Goal: Task Accomplishment & Management: Manage account settings

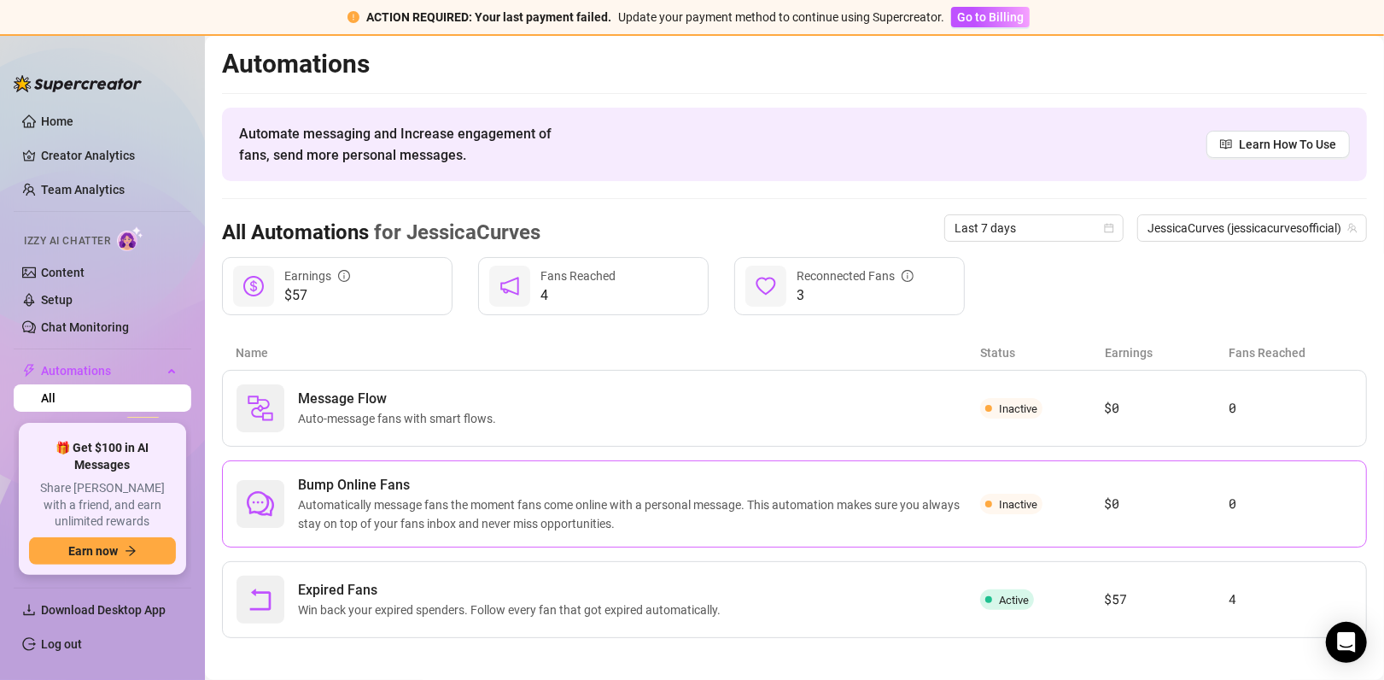
click at [496, 516] on span "Automatically message fans the moment fans come online with a personal message.…" at bounding box center [639, 514] width 682 height 38
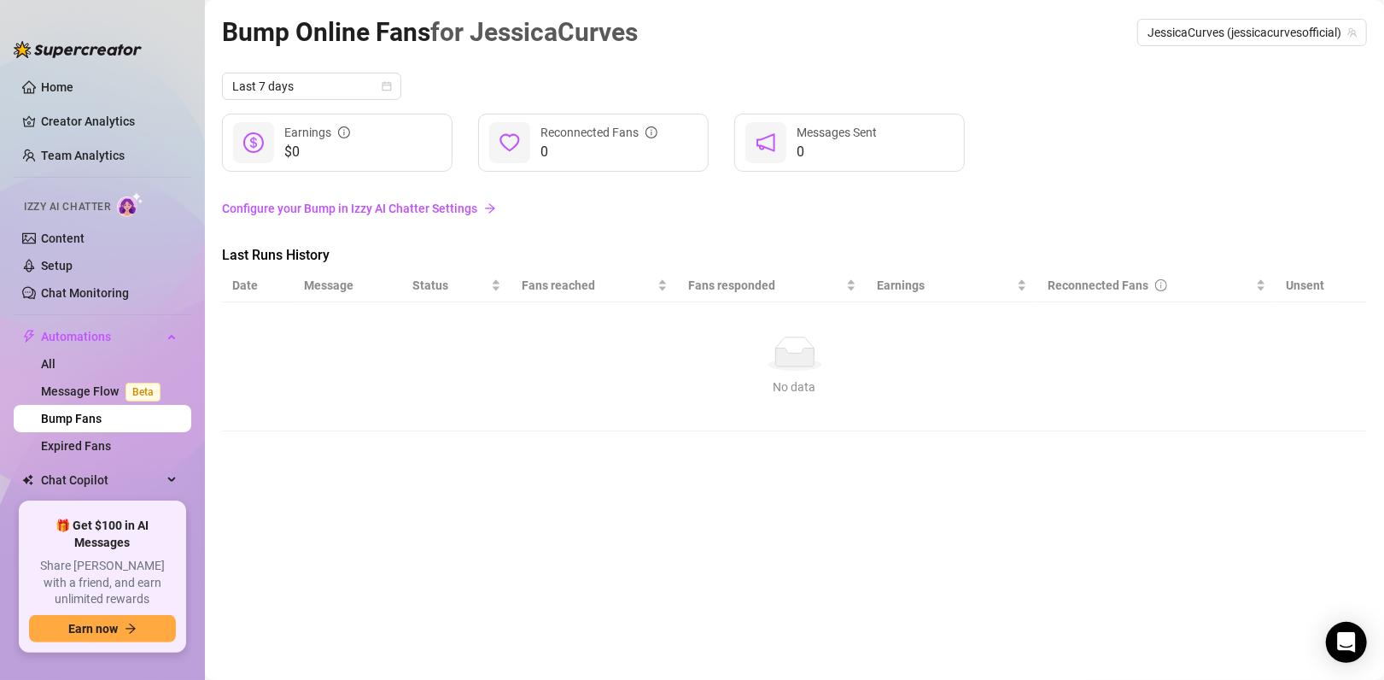
click at [441, 210] on link "Configure your Bump in Izzy AI Chatter Settings" at bounding box center [794, 208] width 1145 height 19
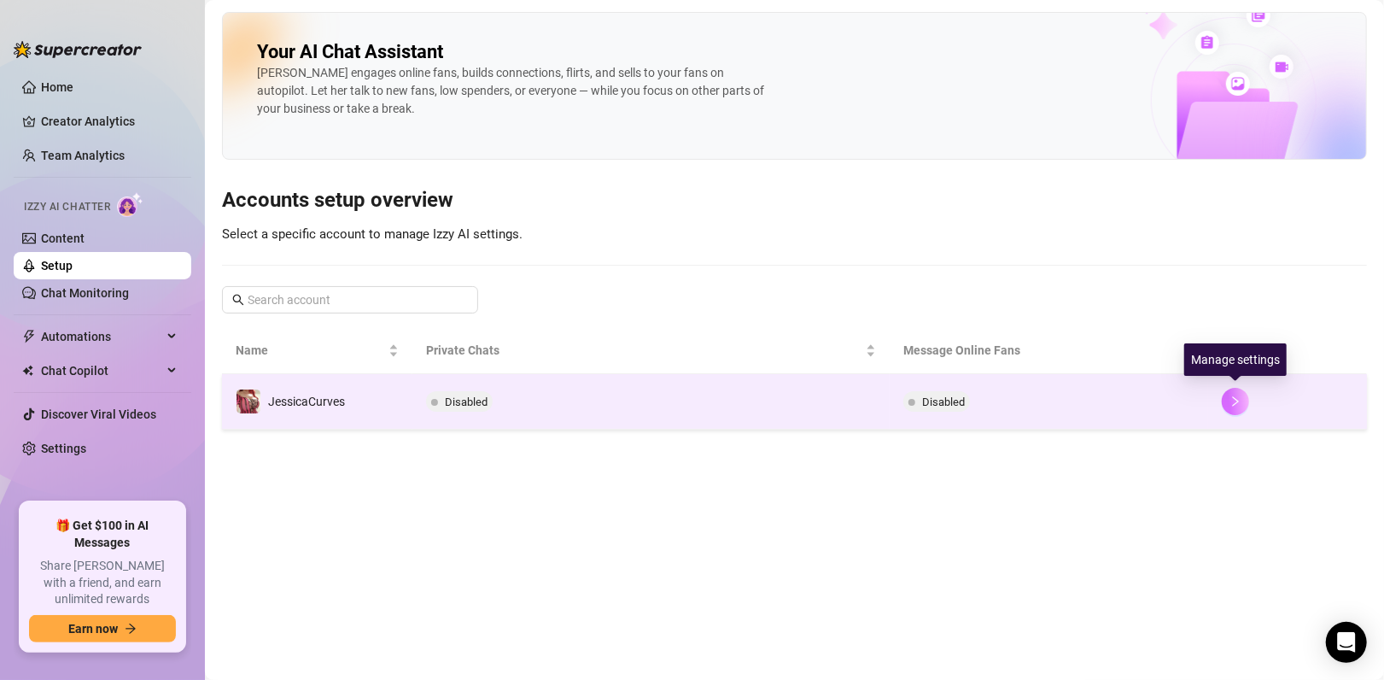
click at [1239, 400] on icon "right" at bounding box center [1235, 401] width 12 height 12
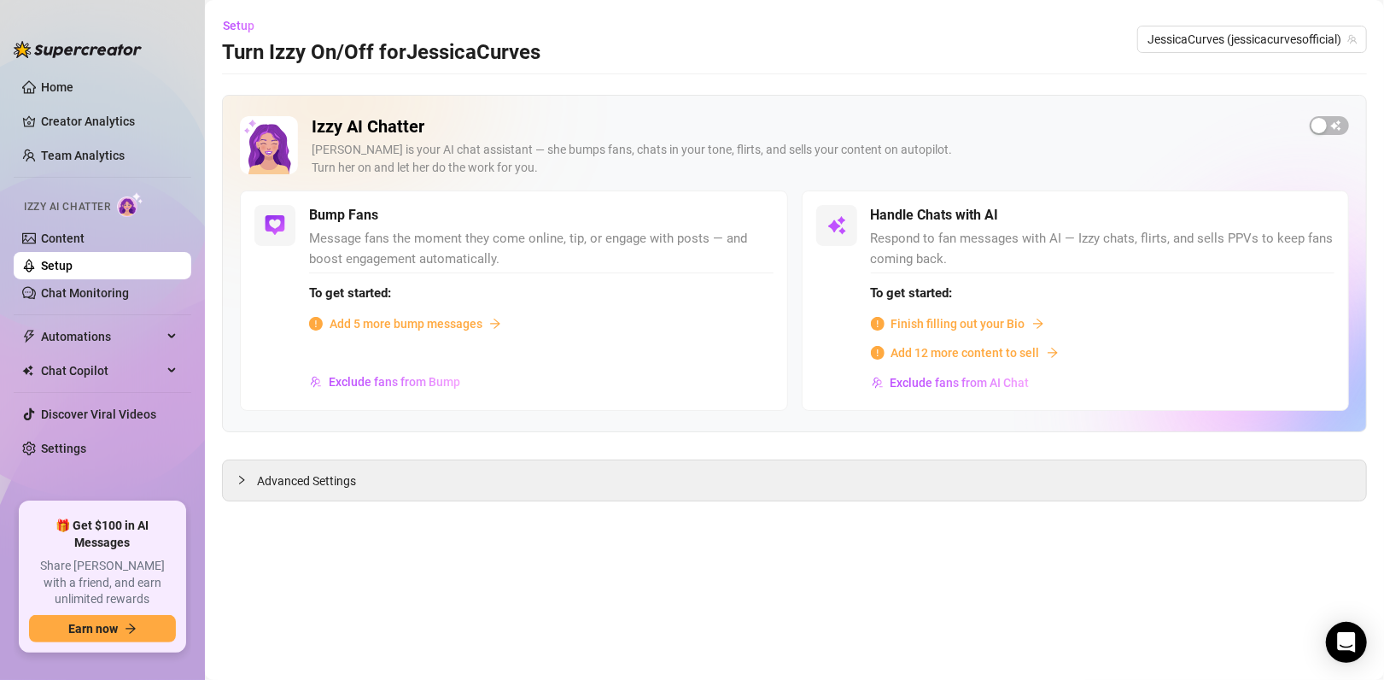
click at [372, 318] on span "Add 5 more bump messages" at bounding box center [406, 323] width 153 height 19
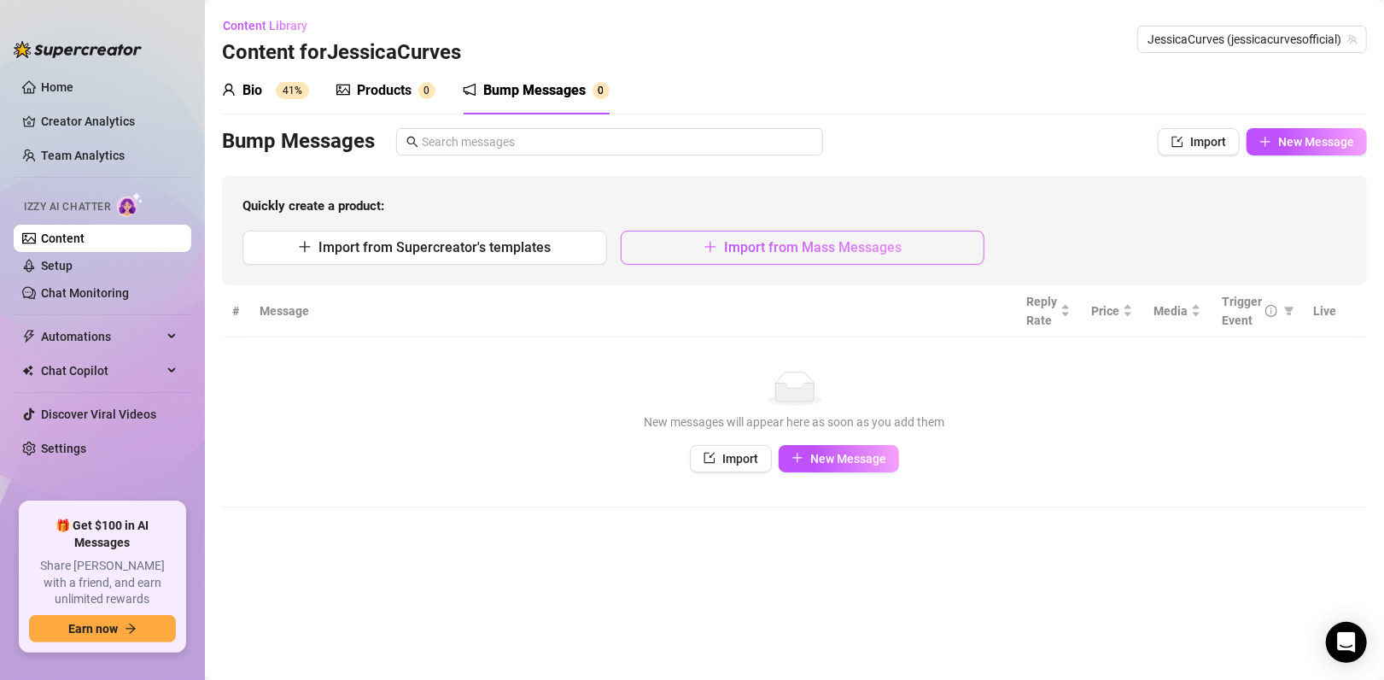
click at [764, 252] on span "Import from Mass Messages" at bounding box center [813, 247] width 178 height 16
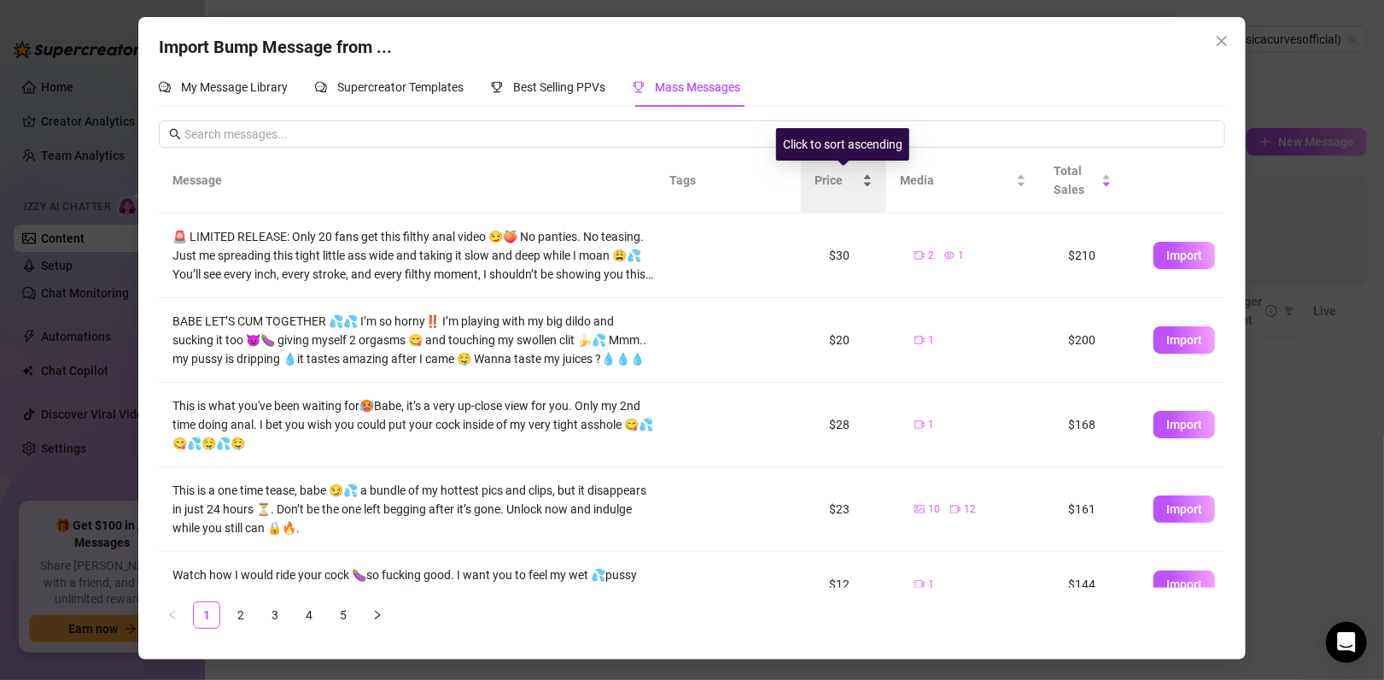
click at [867, 179] on div "Price" at bounding box center [843, 180] width 58 height 19
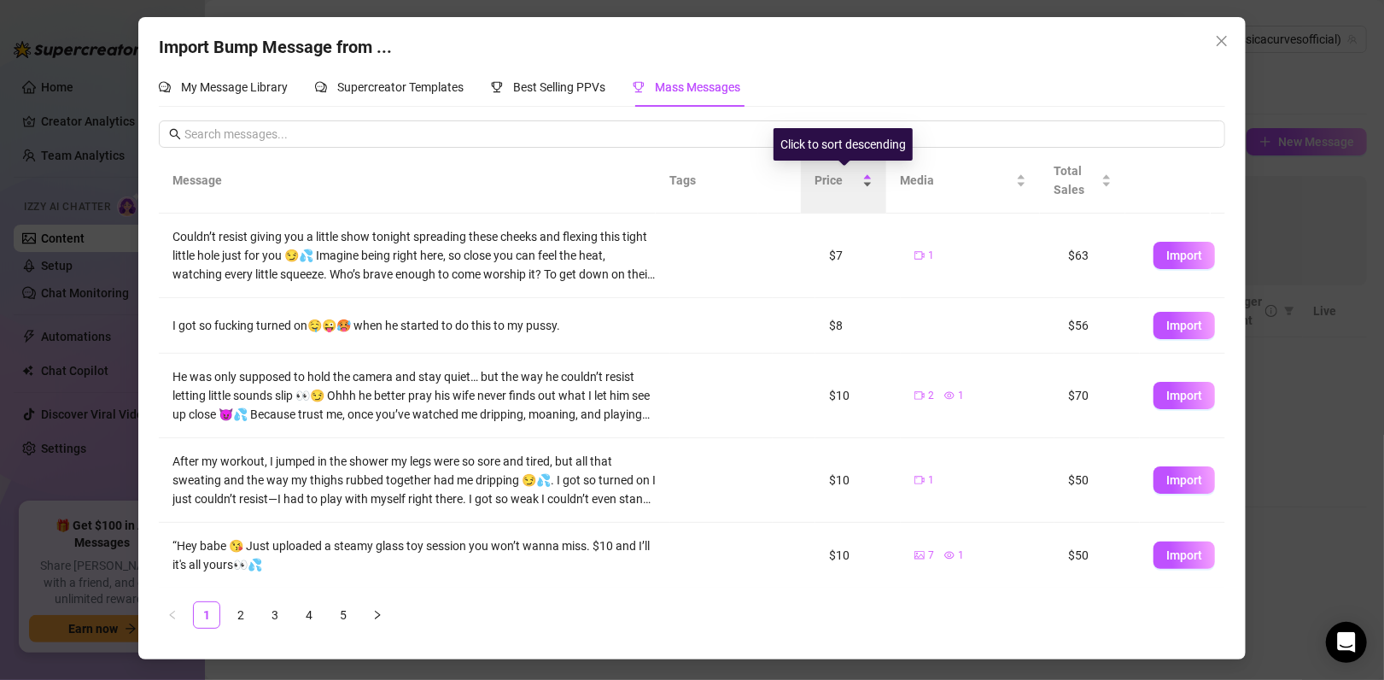
click at [869, 180] on div "Price" at bounding box center [843, 180] width 58 height 19
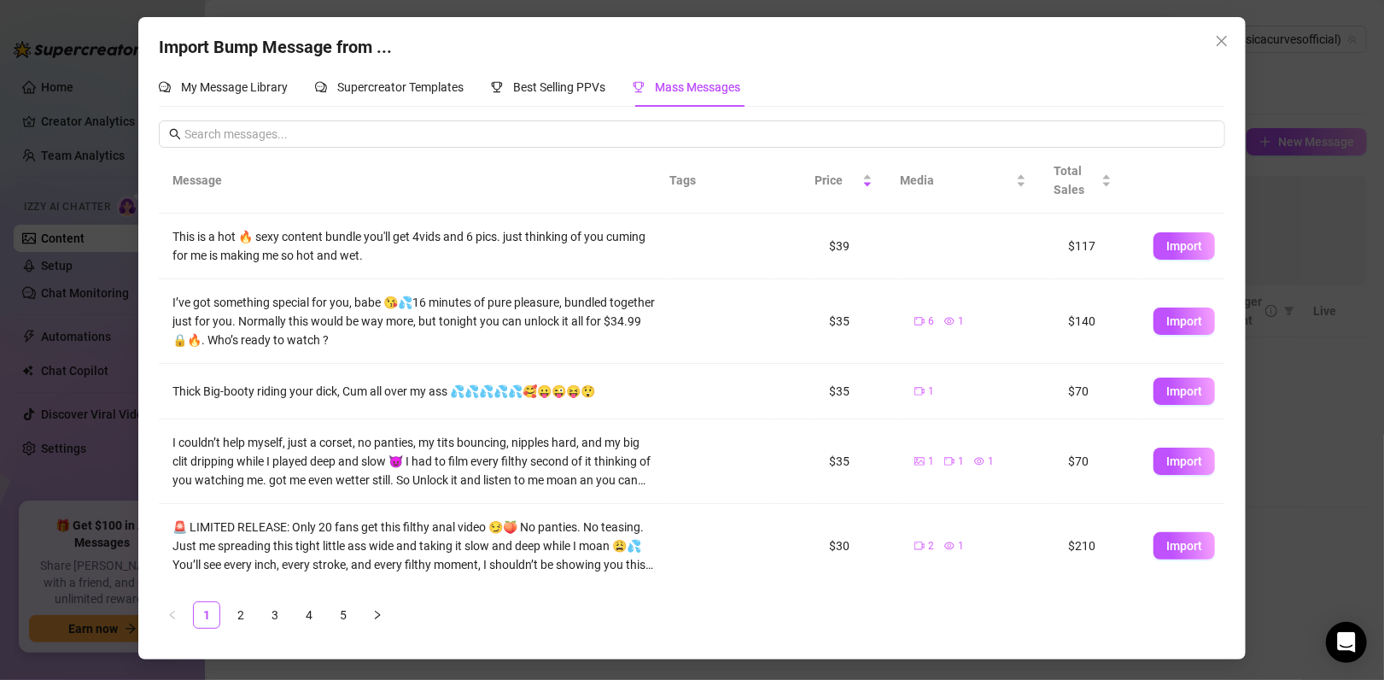
click at [673, 254] on td at bounding box center [721, 246] width 102 height 66
click at [582, 93] on span "Best Selling PPVs" at bounding box center [559, 87] width 92 height 14
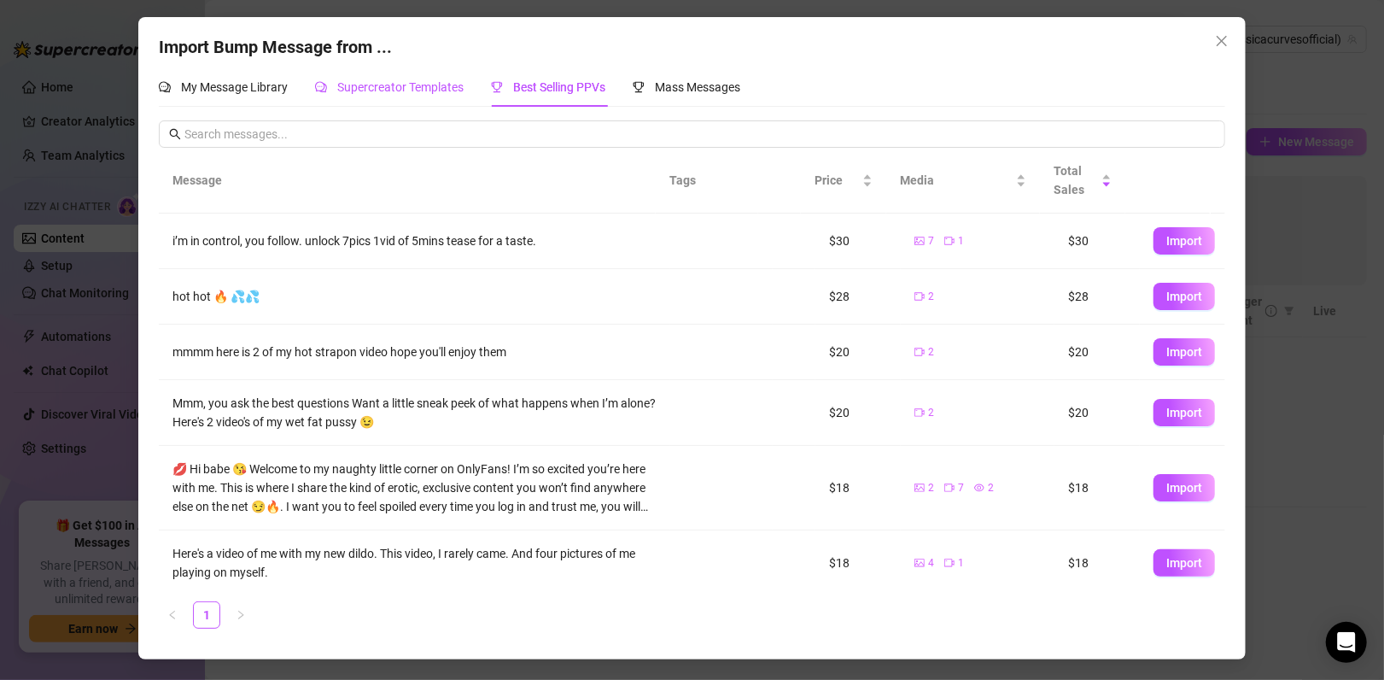
click at [411, 85] on span "Supercreator Templates" at bounding box center [400, 87] width 126 height 14
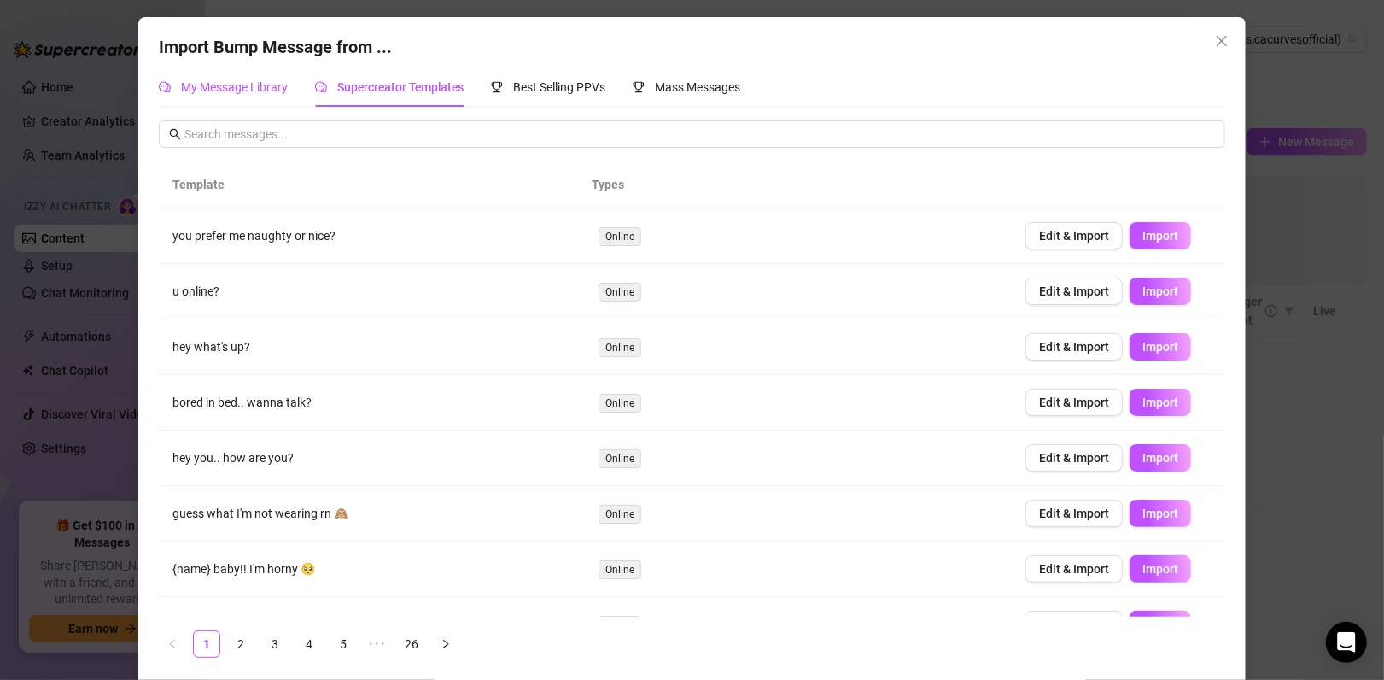
click at [197, 82] on span "My Message Library" at bounding box center [234, 87] width 107 height 14
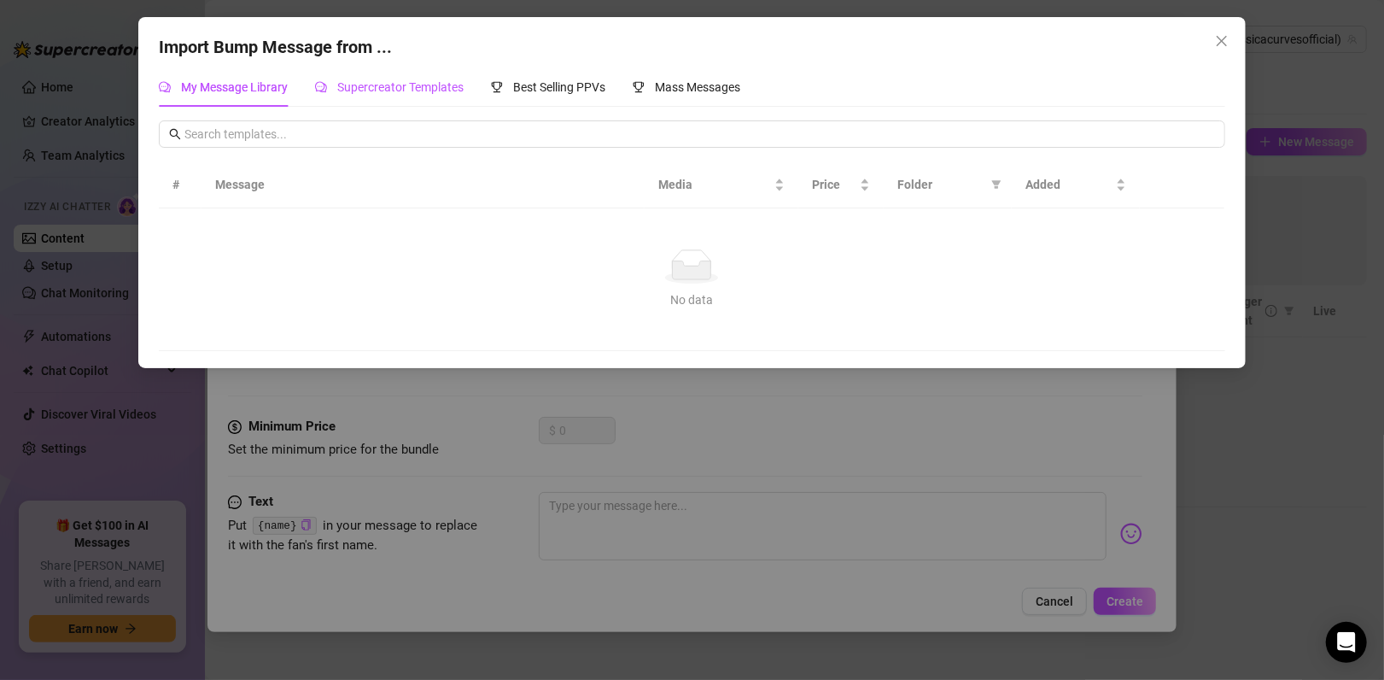
click at [390, 89] on span "Supercreator Templates" at bounding box center [400, 87] width 126 height 14
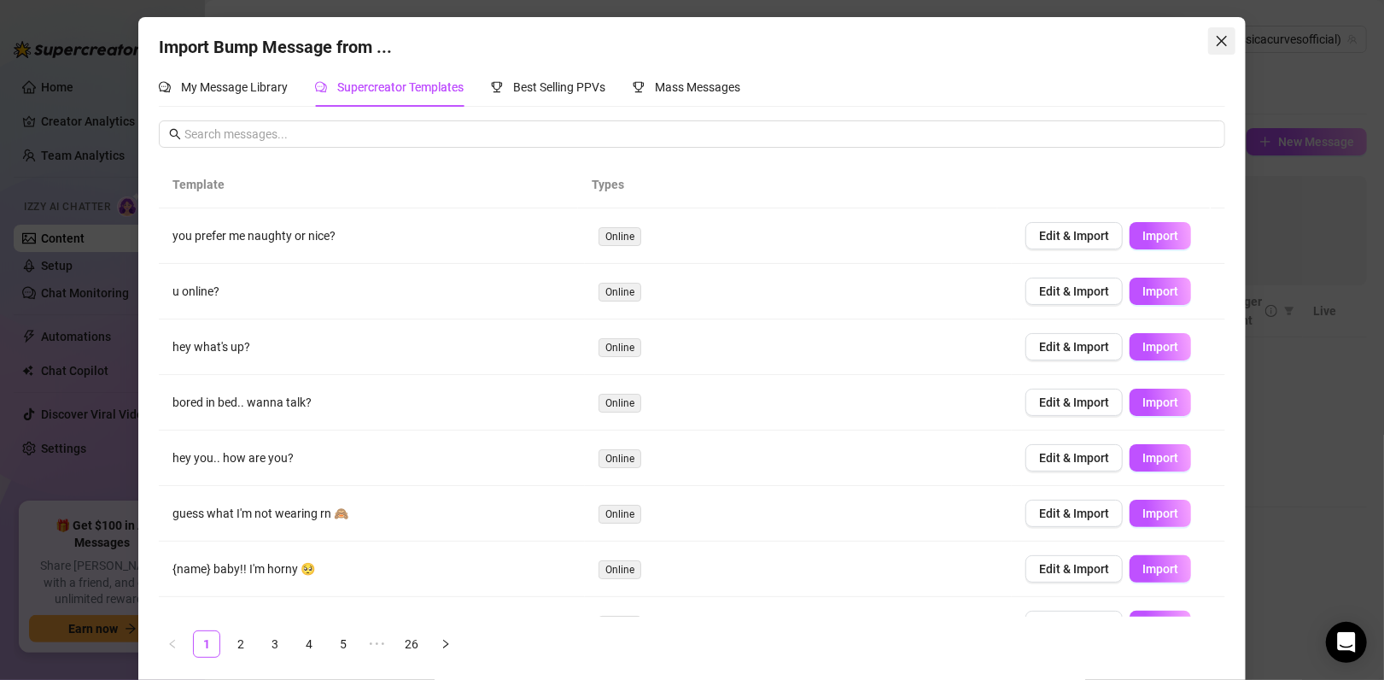
click at [1216, 39] on icon "close" at bounding box center [1221, 41] width 10 height 10
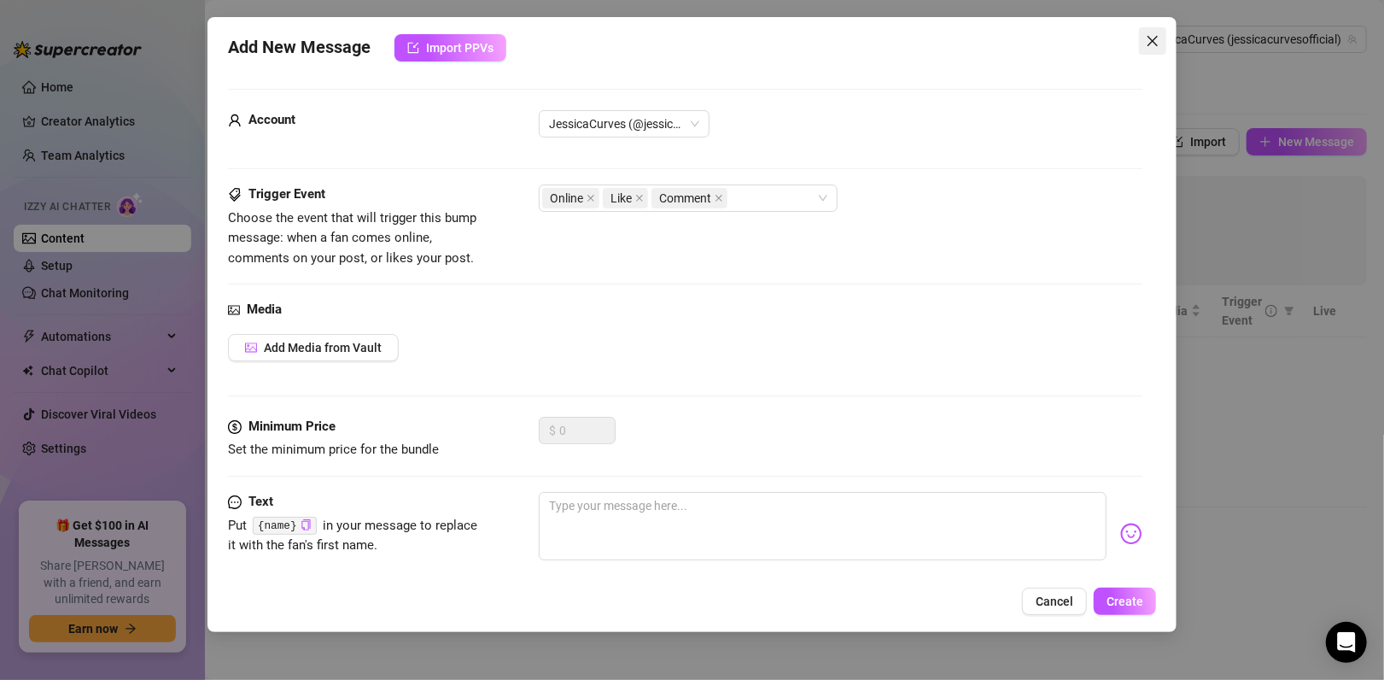
click at [1151, 39] on icon "close" at bounding box center [1152, 41] width 10 height 10
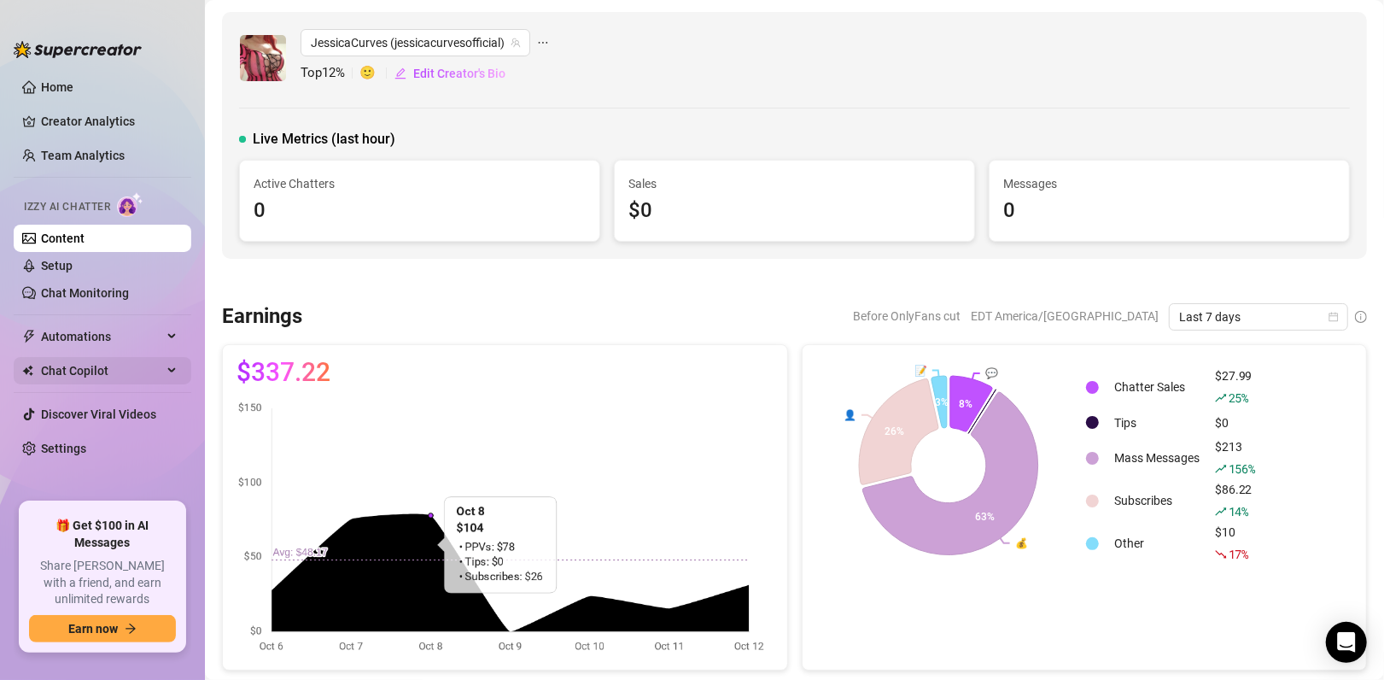
click at [107, 371] on span "Chat Copilot" at bounding box center [101, 370] width 121 height 27
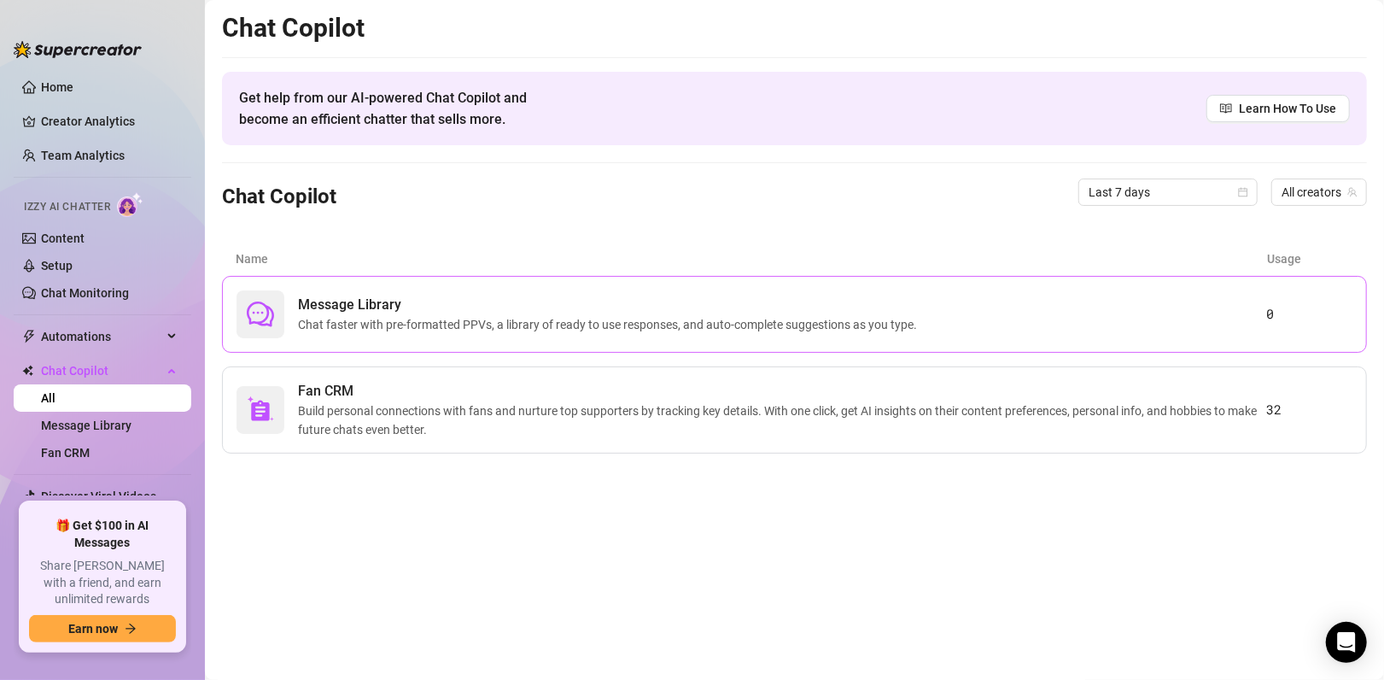
click at [436, 322] on span "Chat faster with pre-formatted PPVs, a library of ready to use responses, and a…" at bounding box center [611, 324] width 626 height 19
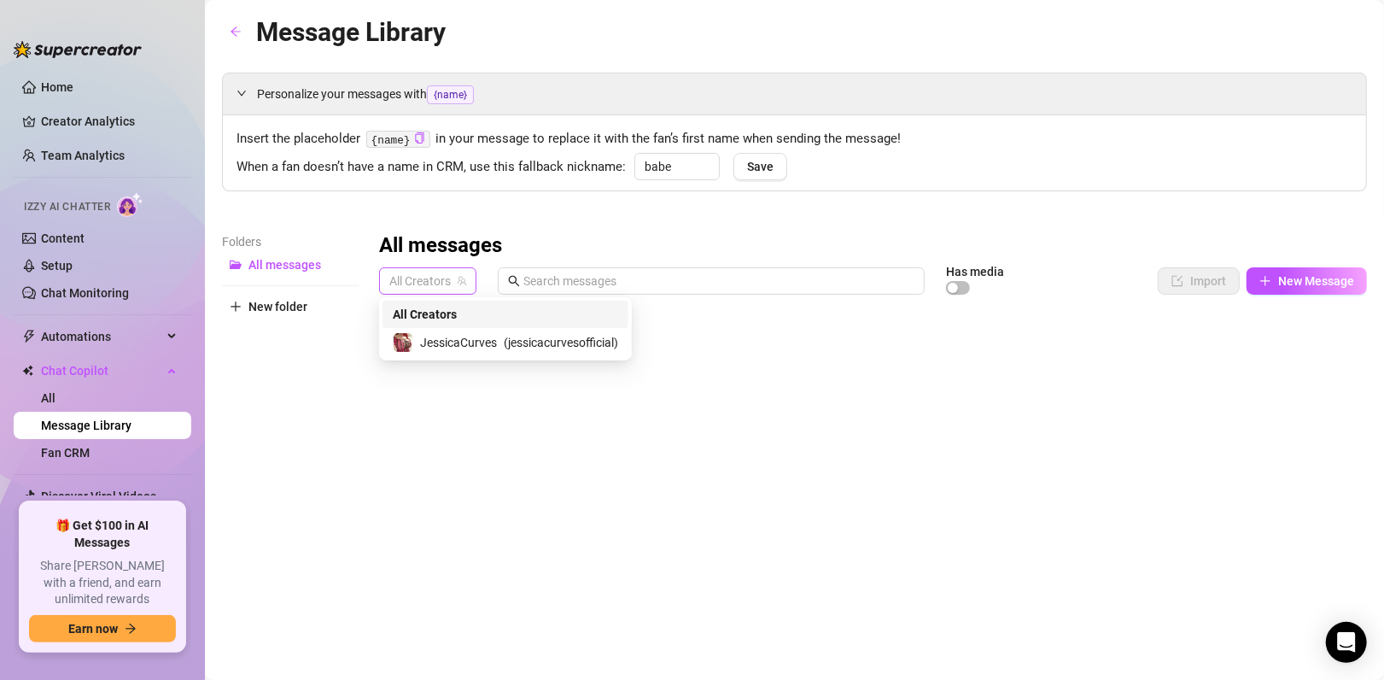
click at [432, 283] on span "All Creators" at bounding box center [427, 281] width 77 height 26
click at [470, 345] on span "JessicaCurves" at bounding box center [458, 342] width 77 height 19
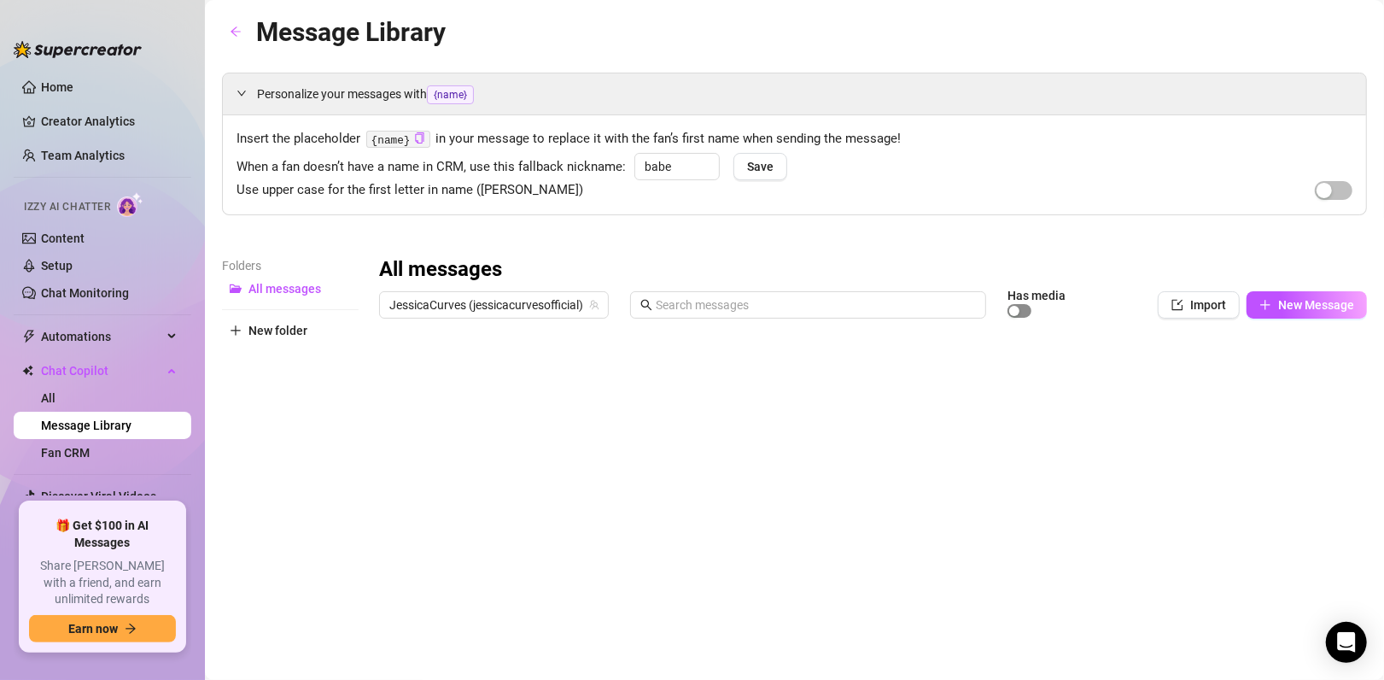
click at [1009, 307] on div "button" at bounding box center [1014, 311] width 10 height 10
click at [1190, 307] on span "Import" at bounding box center [1208, 305] width 36 height 14
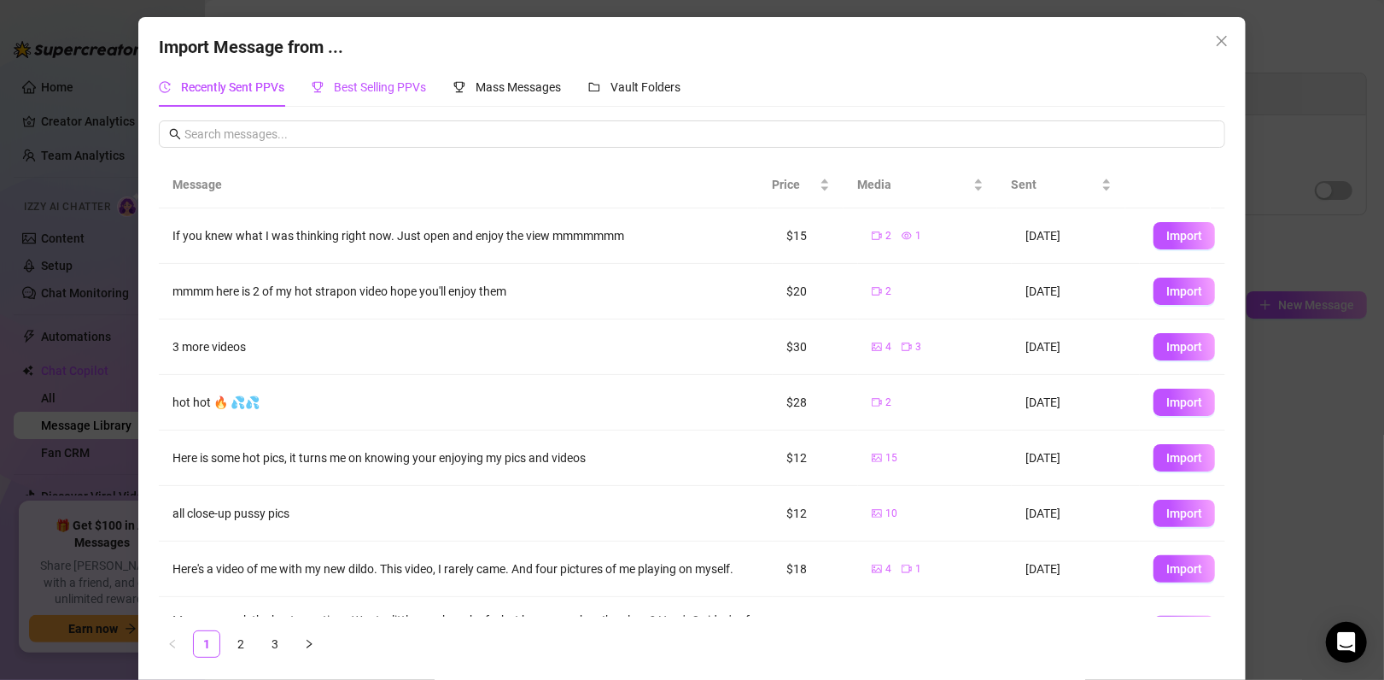
click at [376, 81] on span "Best Selling PPVs" at bounding box center [380, 87] width 92 height 14
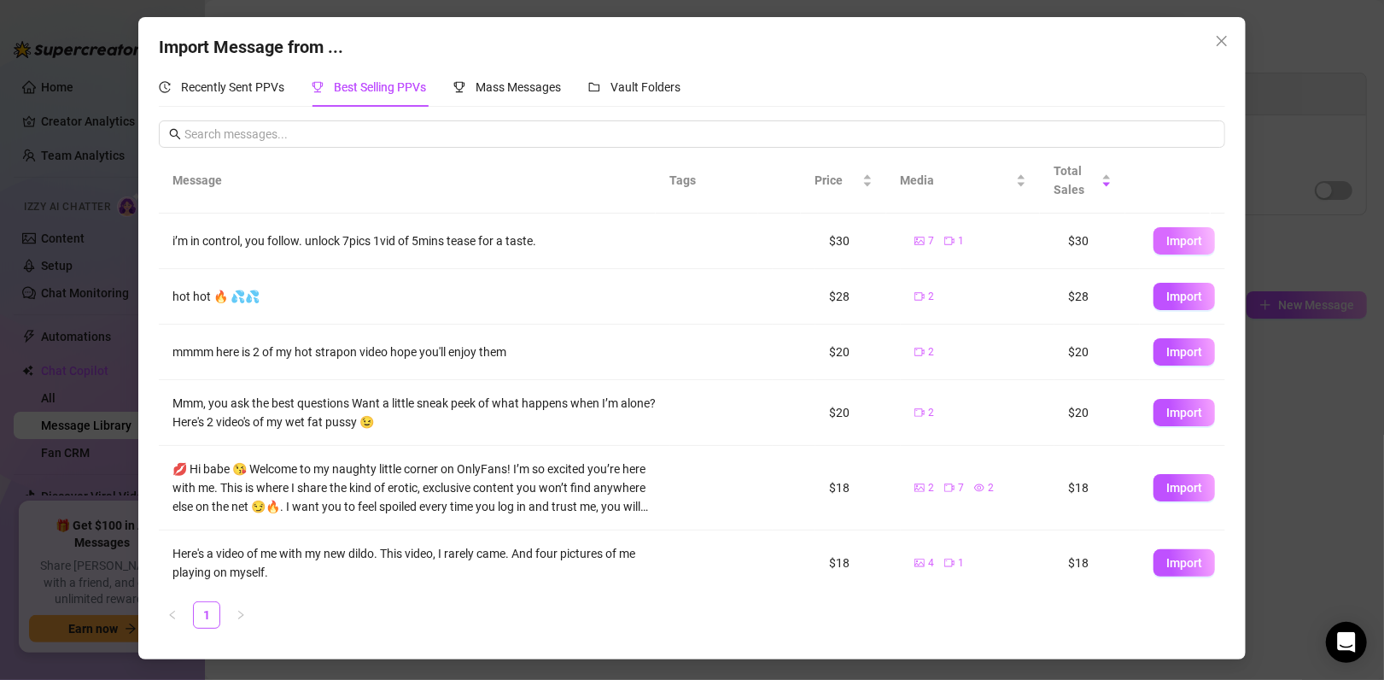
click at [1171, 246] on span "Import" at bounding box center [1184, 241] width 36 height 14
type textarea "i’m in control, you follow. unlock 7pics 1vid of 5mins tease for a taste."
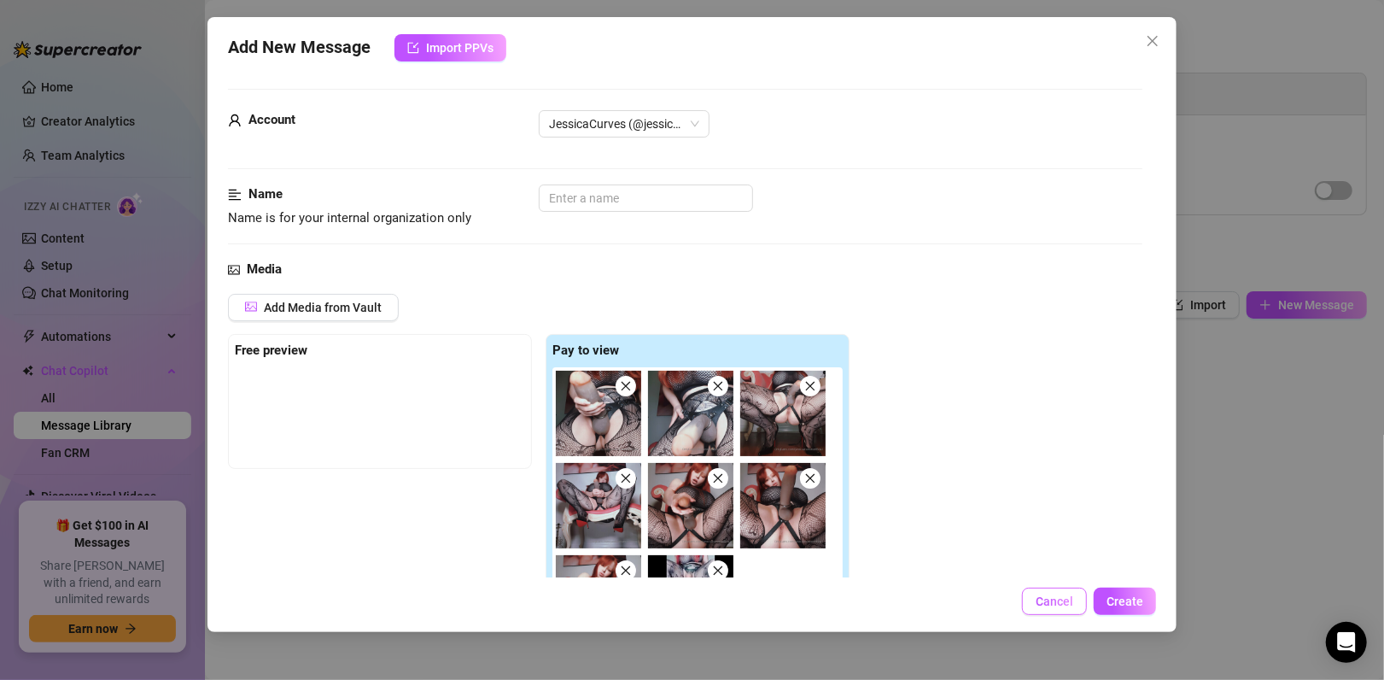
click at [1064, 602] on span "Cancel" at bounding box center [1055, 601] width 38 height 14
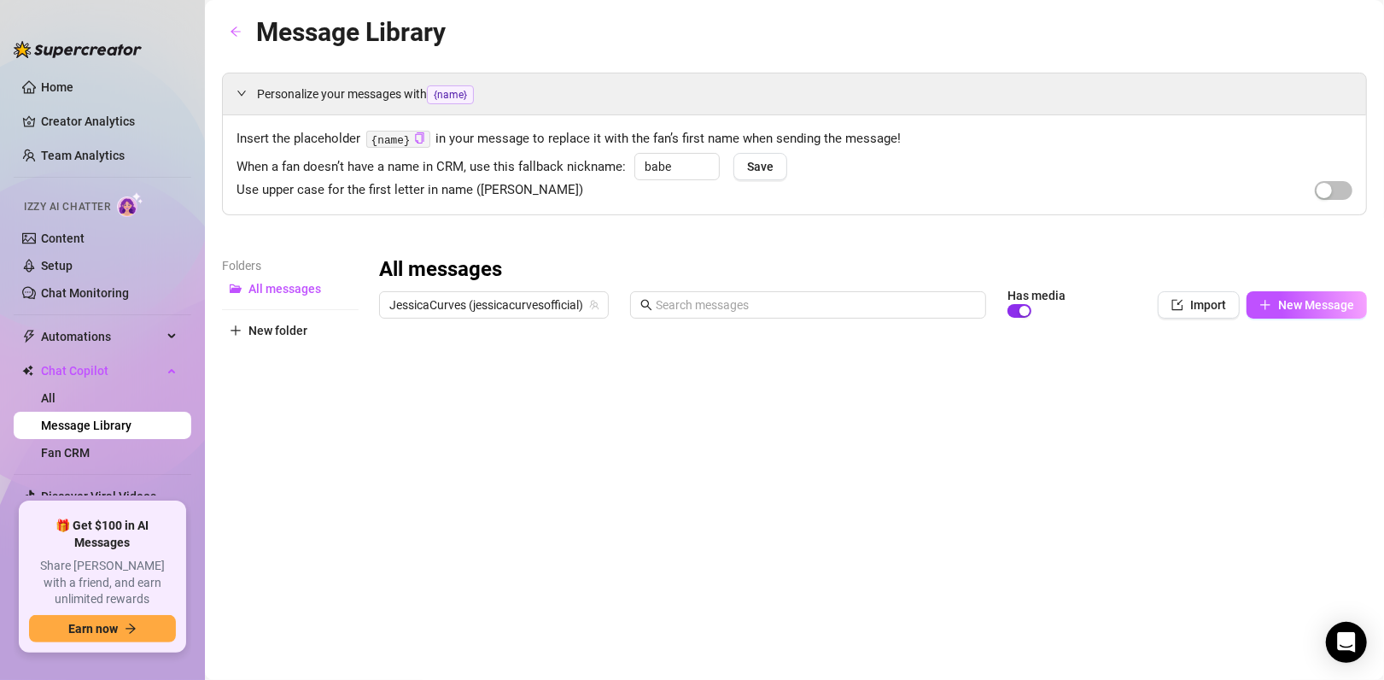
click at [1007, 313] on span "button" at bounding box center [1019, 311] width 24 height 14
click at [81, 334] on span "Automations" at bounding box center [101, 336] width 121 height 27
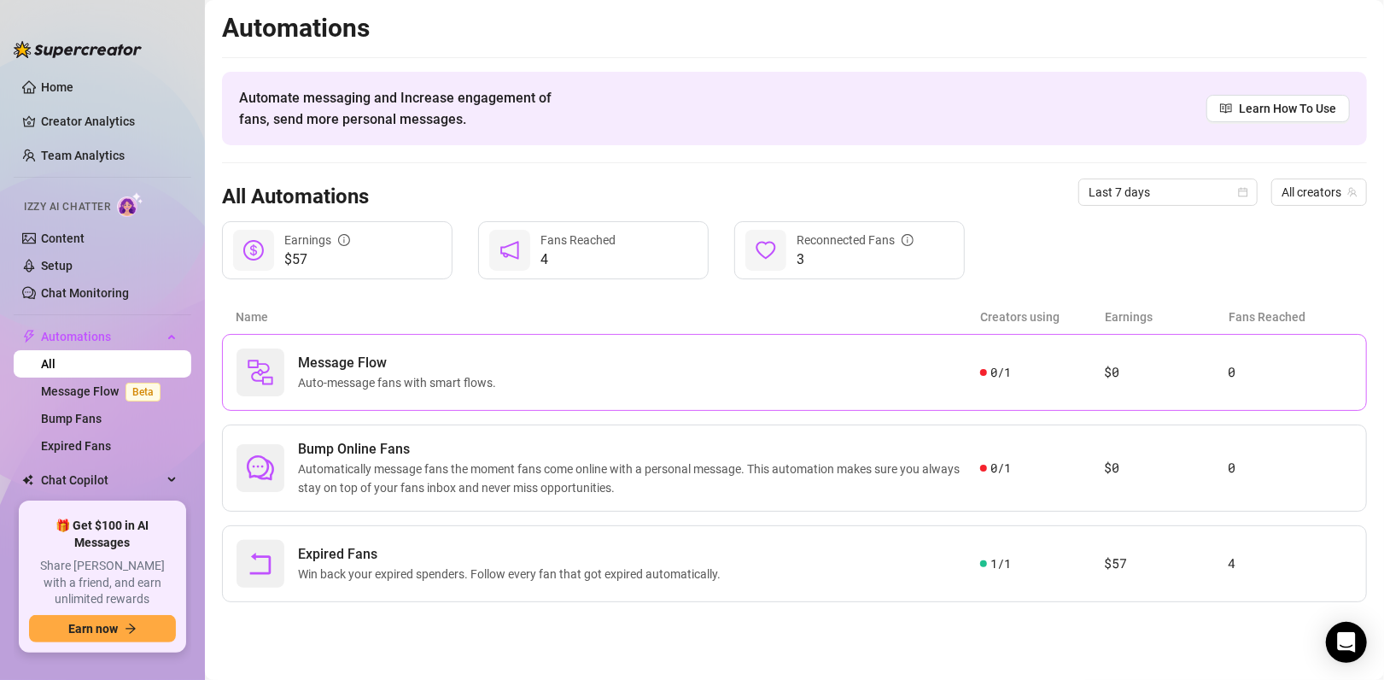
click at [461, 389] on span "Auto-message fans with smart flows." at bounding box center [400, 382] width 205 height 19
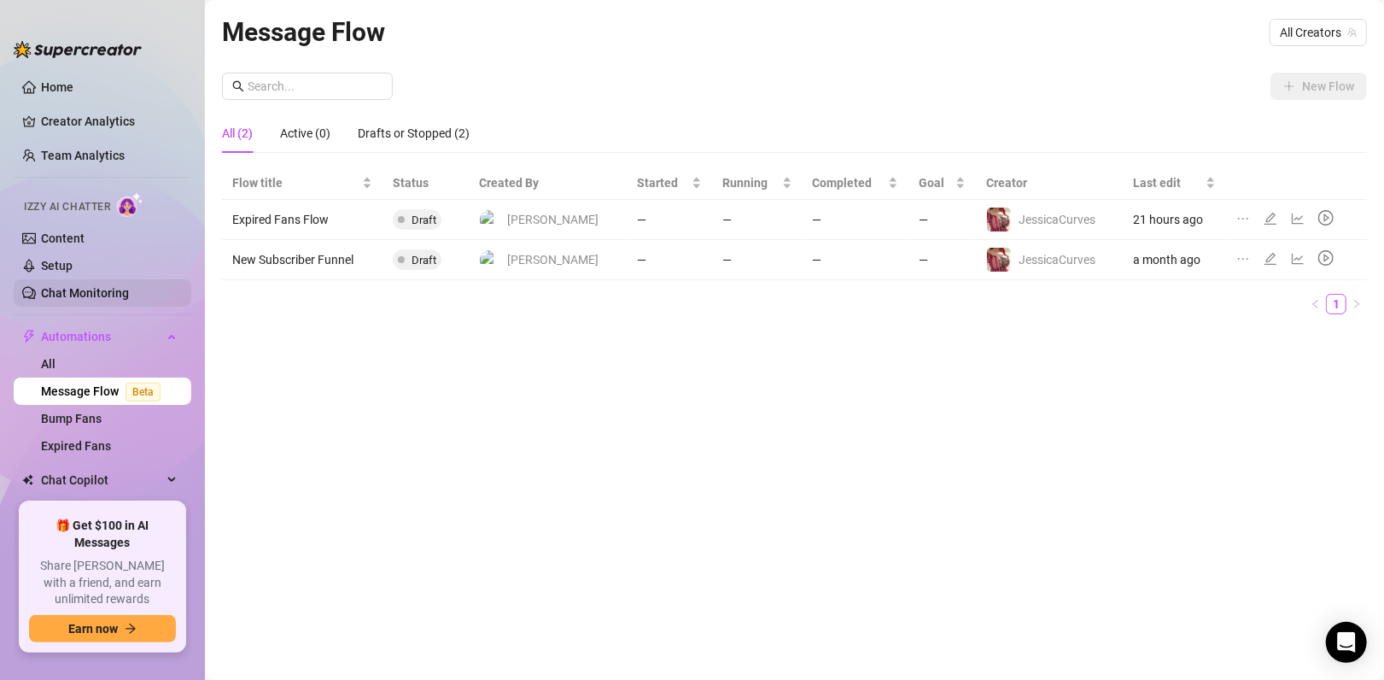
click at [88, 295] on link "Chat Monitoring" at bounding box center [85, 293] width 88 height 14
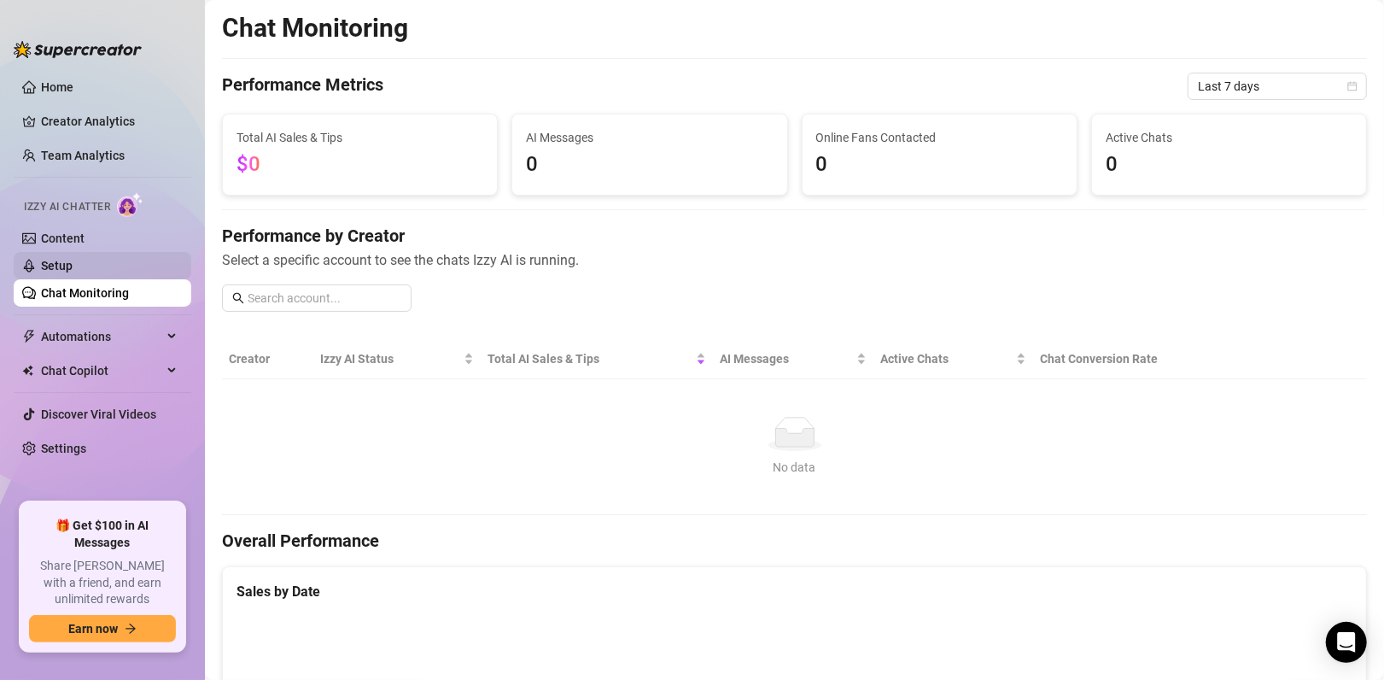
click at [61, 268] on link "Setup" at bounding box center [57, 266] width 32 height 14
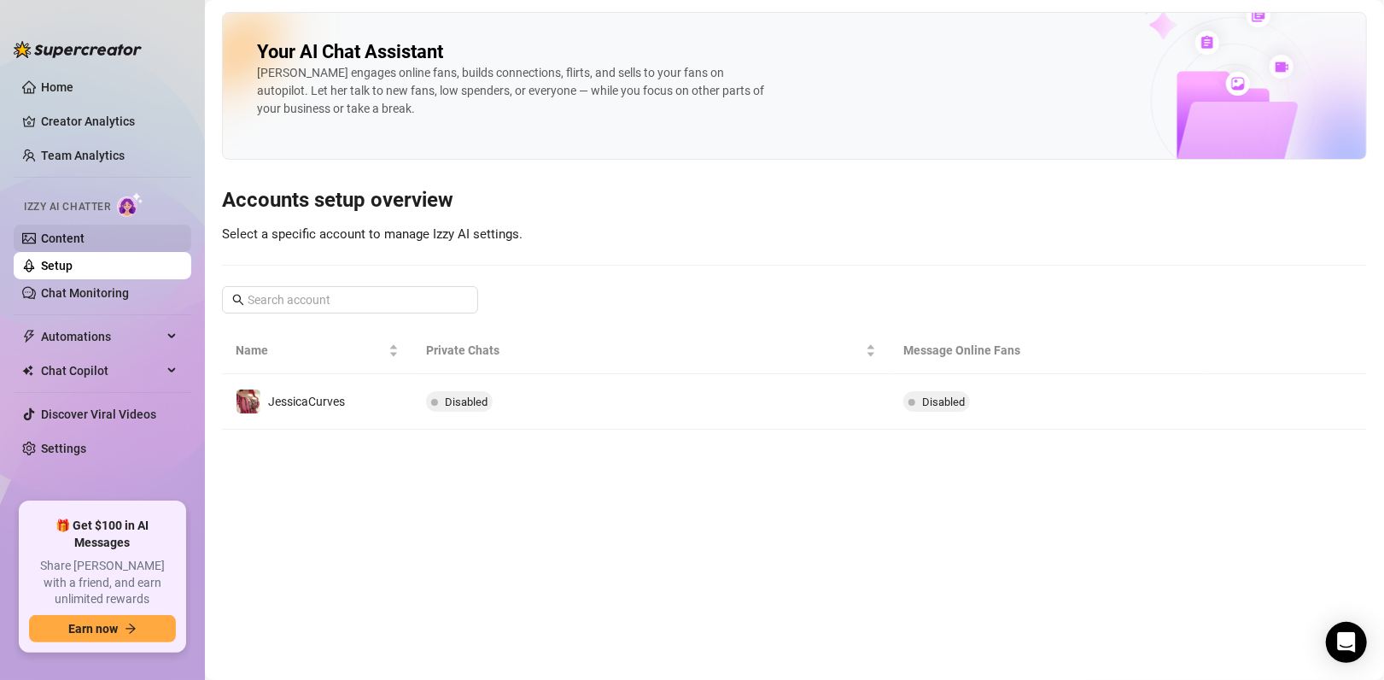
click at [69, 244] on link "Content" at bounding box center [63, 238] width 44 height 14
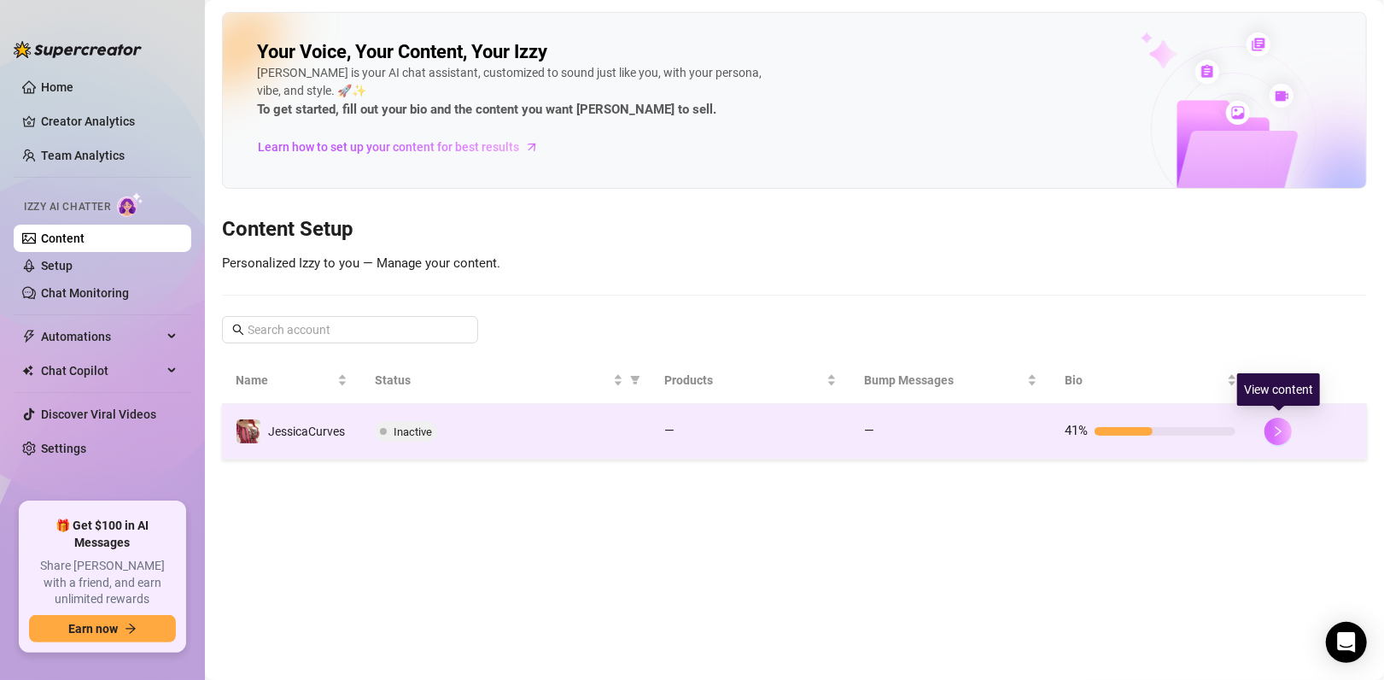
click at [1273, 429] on icon "right" at bounding box center [1278, 431] width 12 height 12
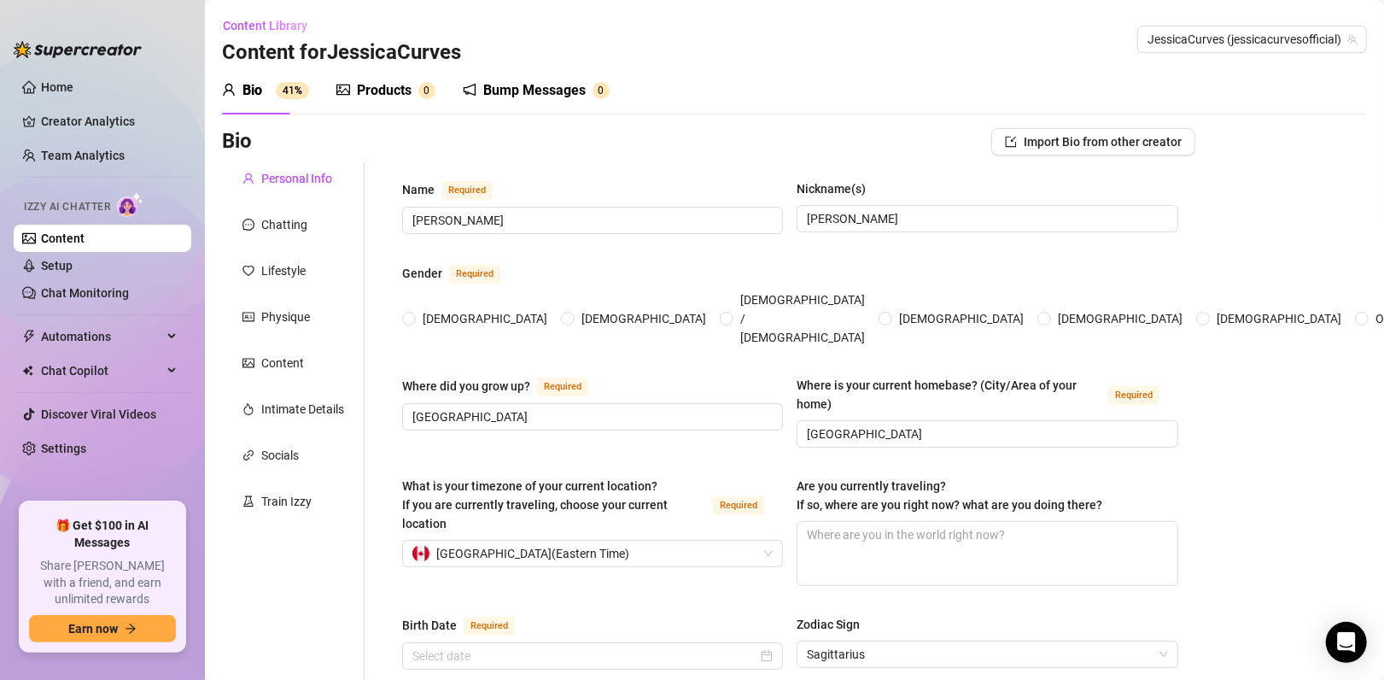
radio input "true"
type input "[DATE]"
click at [371, 93] on div "Products" at bounding box center [384, 90] width 55 height 20
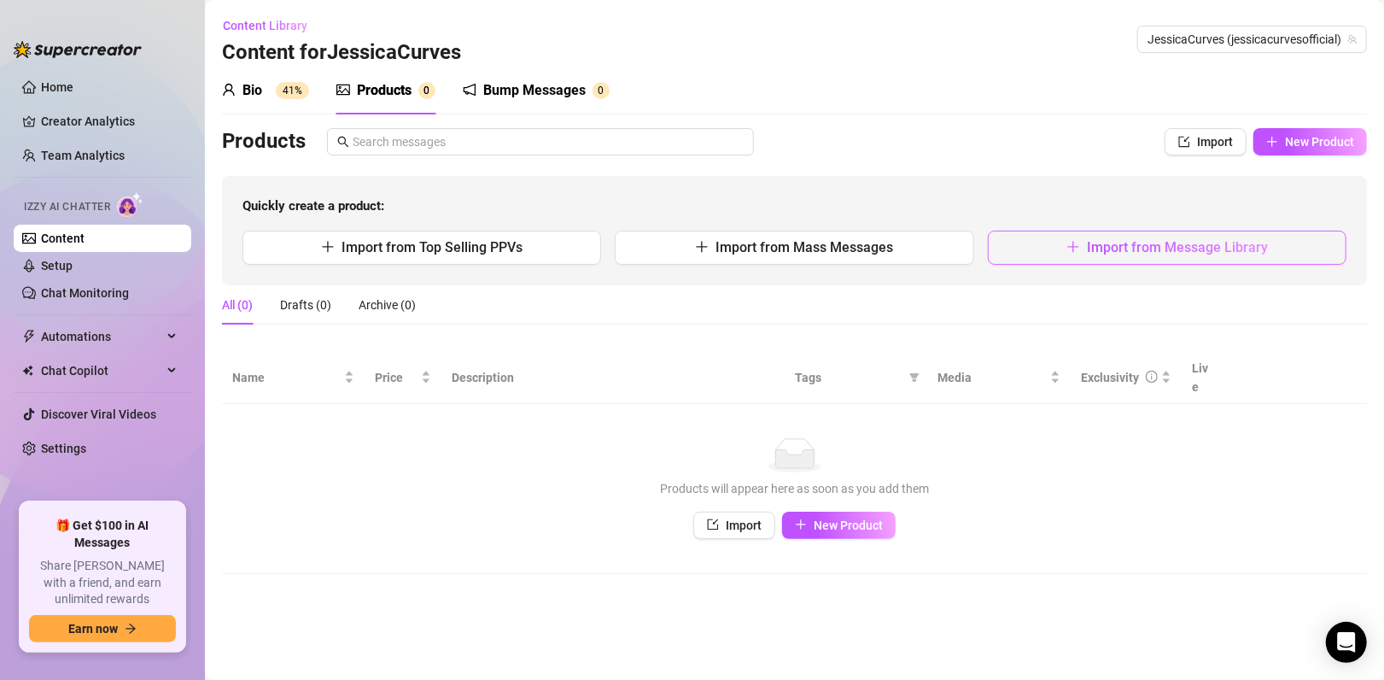
click at [1213, 251] on span "Import from Message Library" at bounding box center [1177, 247] width 181 height 16
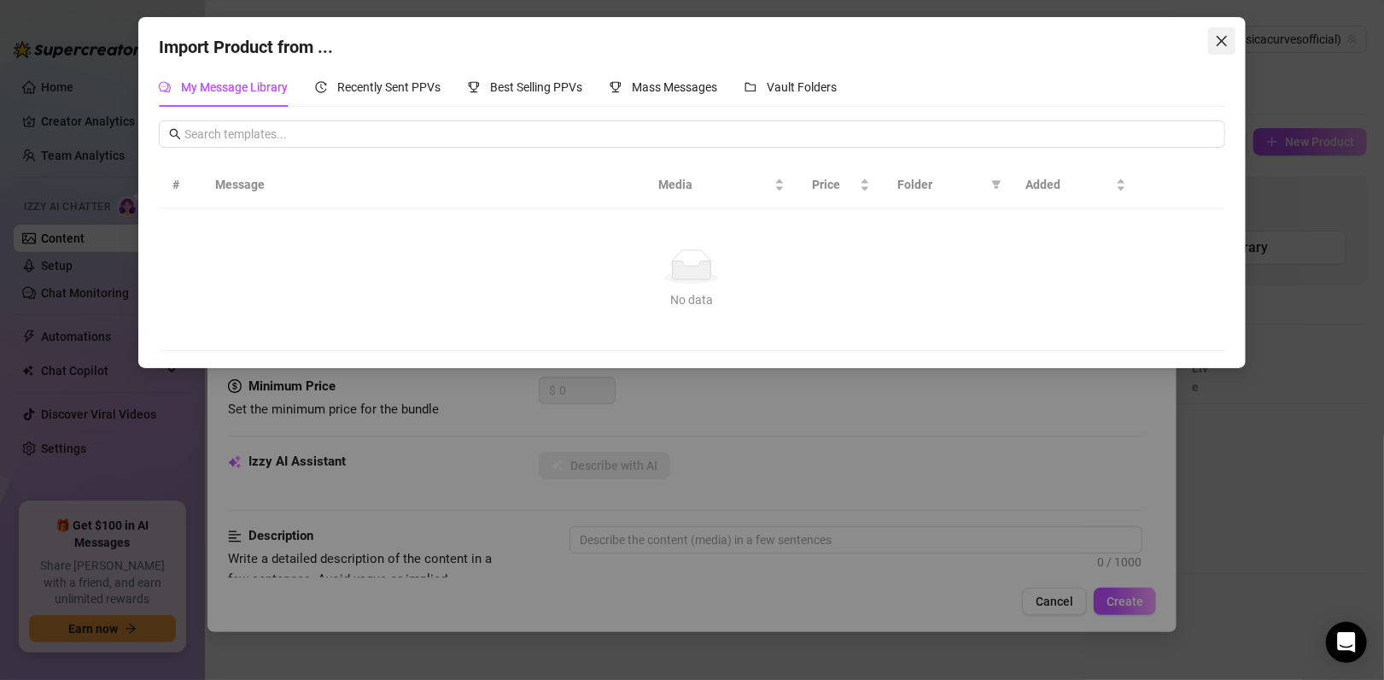
click at [1222, 40] on icon "close" at bounding box center [1221, 41] width 10 height 10
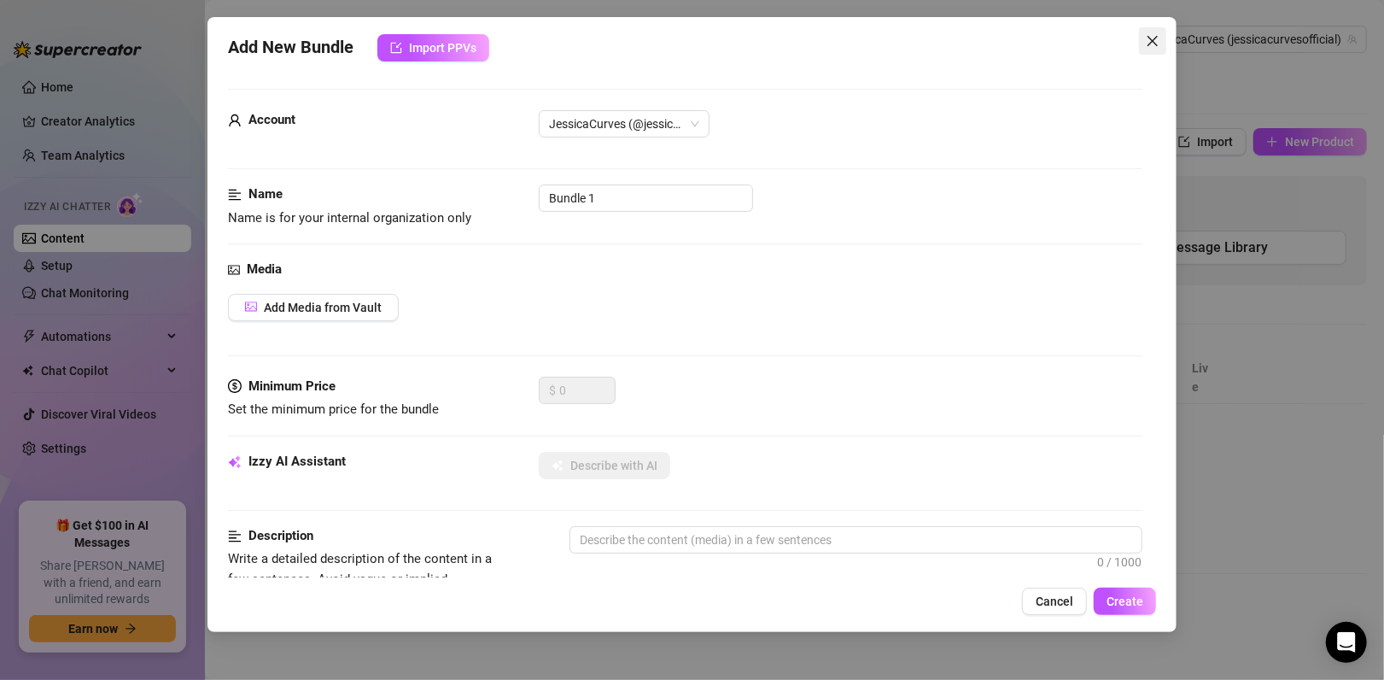
click at [1151, 38] on icon "close" at bounding box center [1153, 41] width 14 height 14
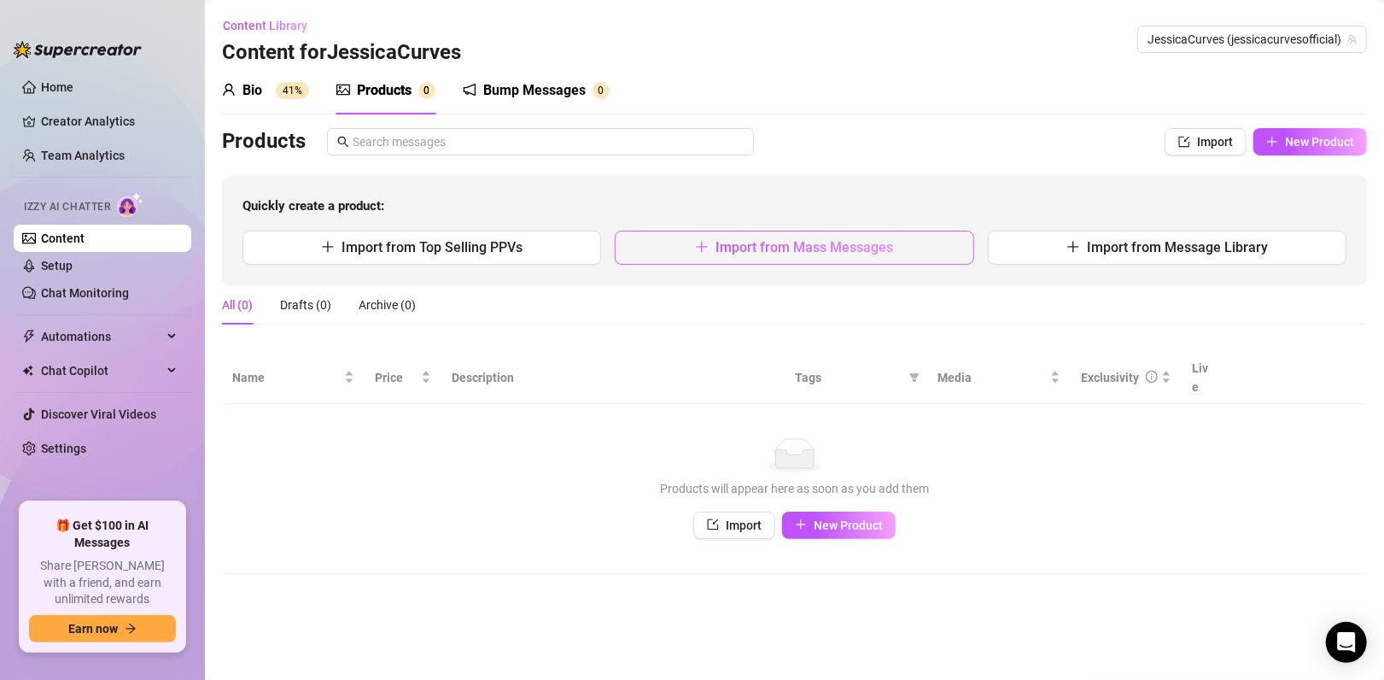
click at [848, 248] on span "Import from Mass Messages" at bounding box center [804, 247] width 178 height 16
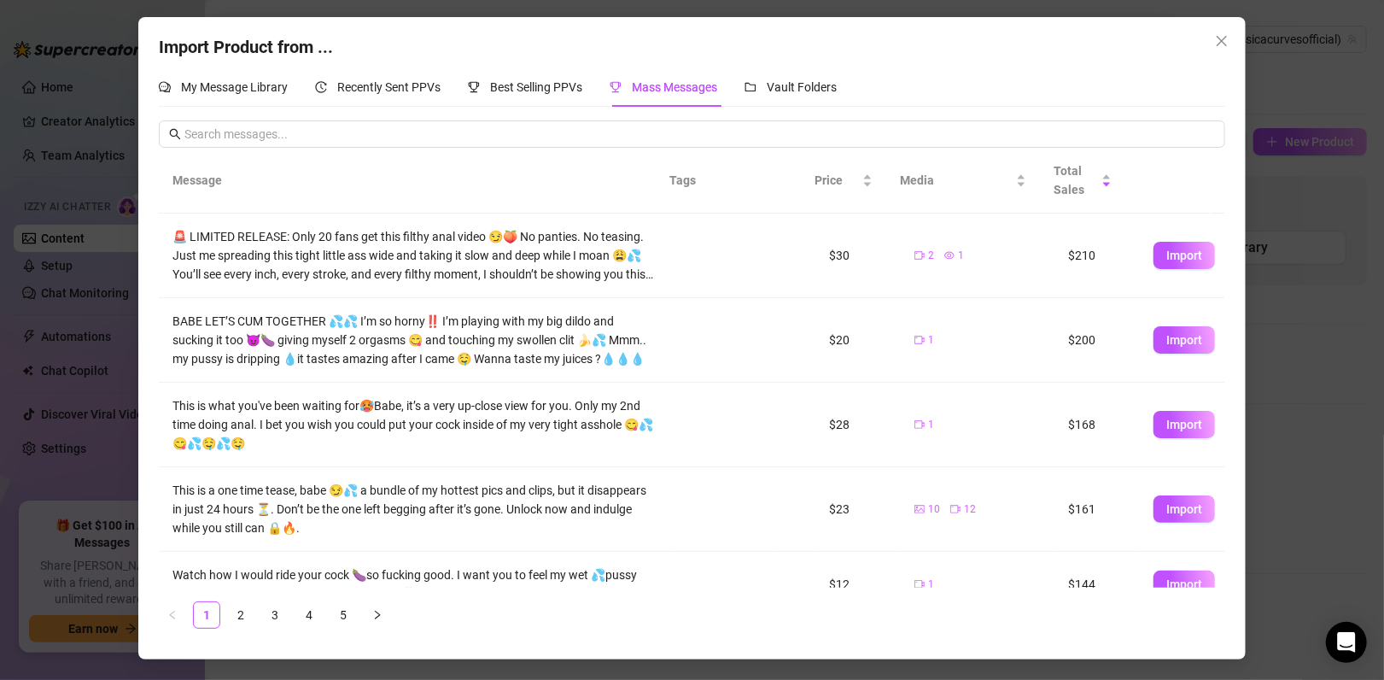
drag, startPoint x: 1225, startPoint y: 37, endPoint x: 1226, endPoint y: 62, distance: 25.6
click at [1225, 41] on icon "close" at bounding box center [1222, 41] width 14 height 14
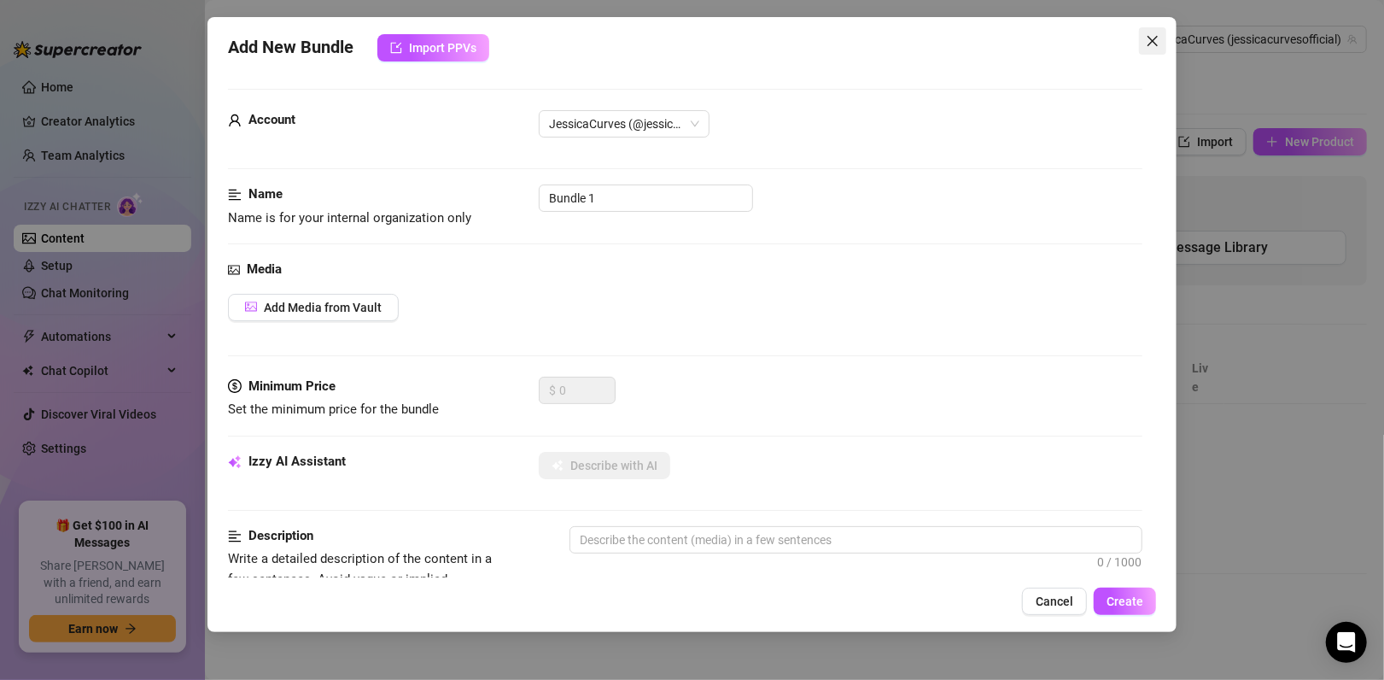
click at [1153, 46] on icon "close" at bounding box center [1153, 41] width 14 height 14
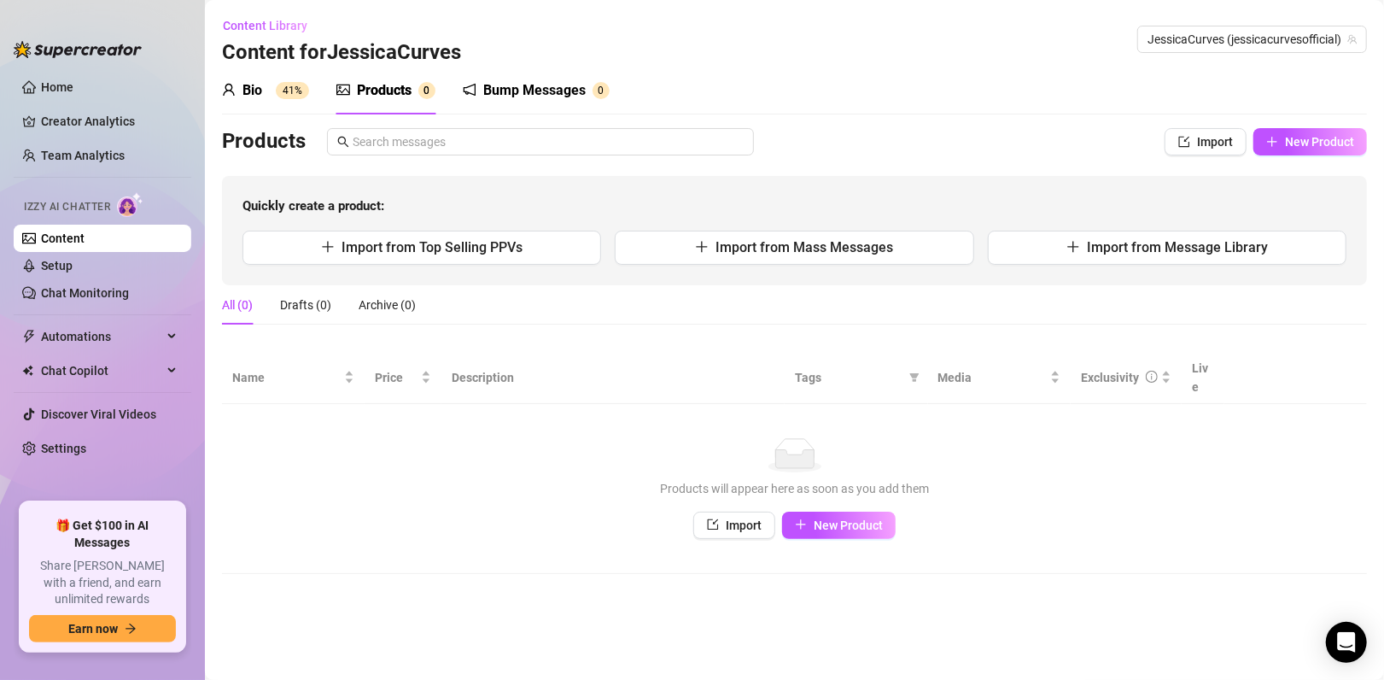
drag, startPoint x: 757, startPoint y: 253, endPoint x: 960, endPoint y: 294, distance: 207.3
click at [923, 289] on div "Products Import New Product Quickly create a product: Import from Top Selling P…" at bounding box center [794, 351] width 1145 height 446
click at [814, 247] on span "Import from Mass Messages" at bounding box center [804, 247] width 178 height 16
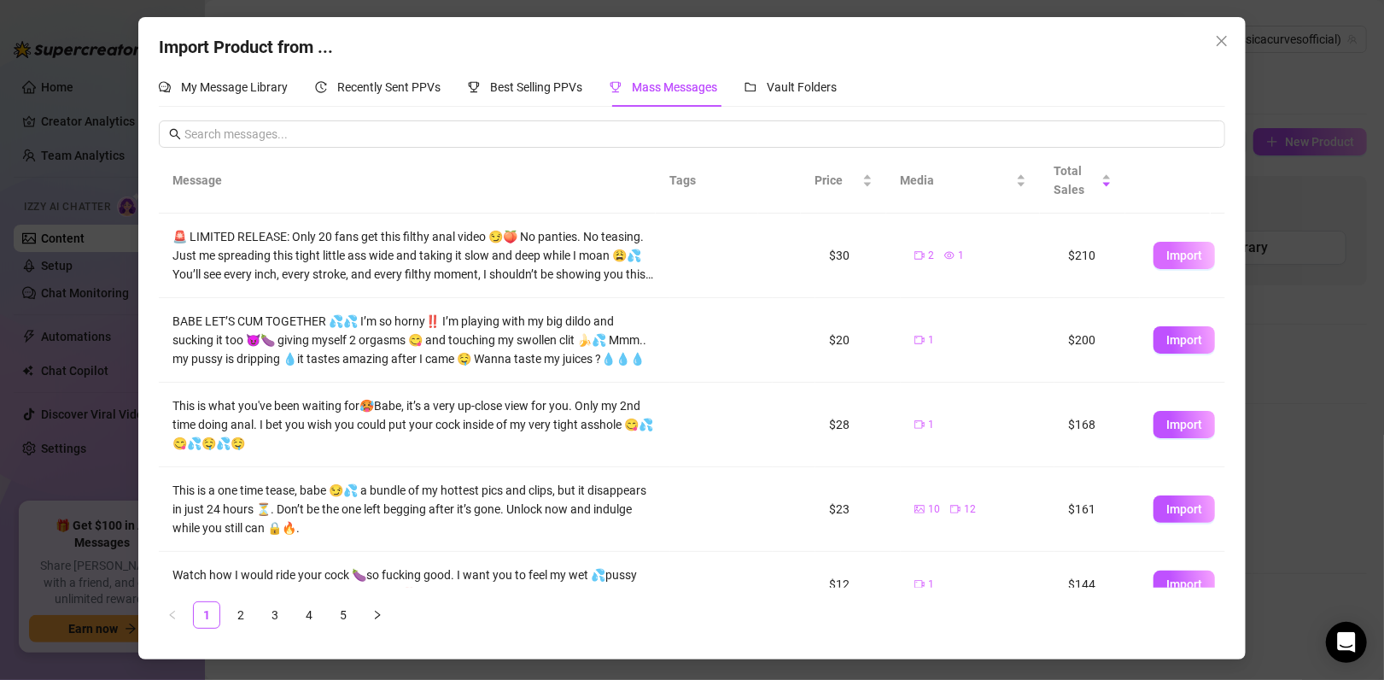
click at [1166, 257] on span "Import" at bounding box center [1184, 255] width 36 height 14
type textarea "🚨 LIMITED RELEASE: Only 20 fans get this filthy anal video 😏🍑 No panties. No te…"
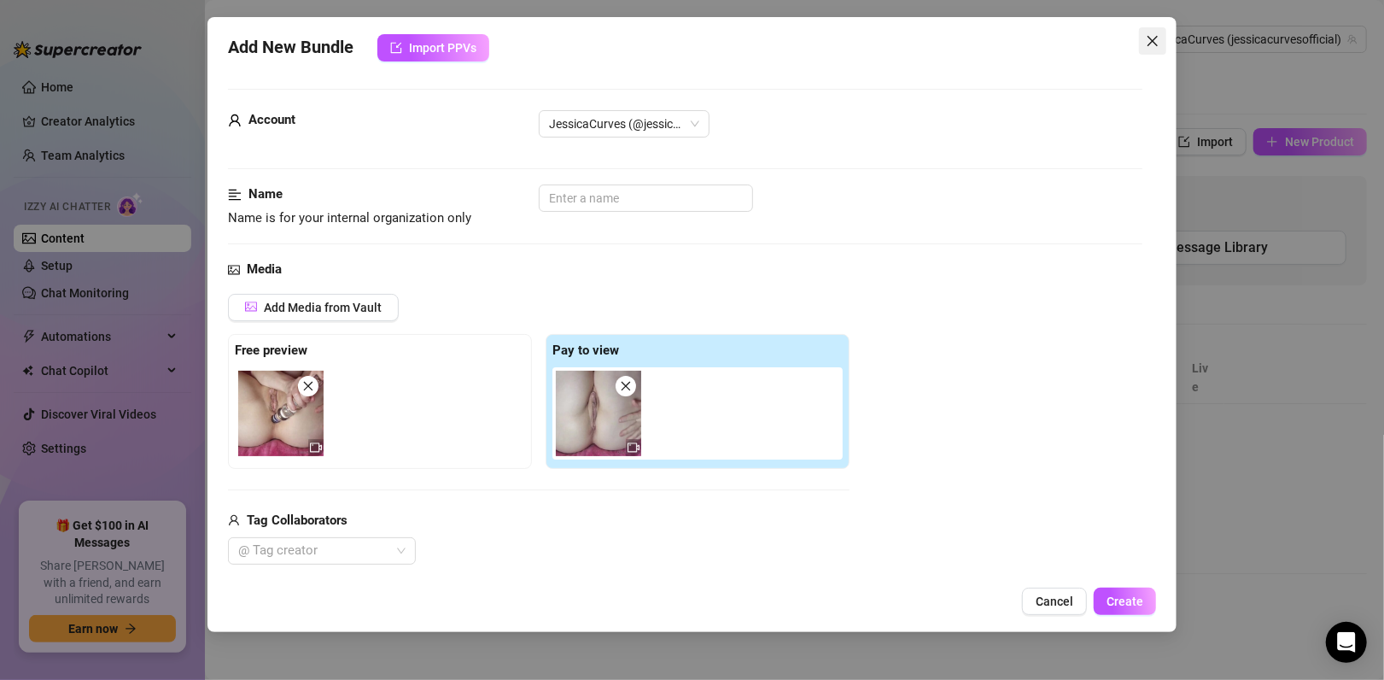
click at [1158, 36] on icon "close" at bounding box center [1153, 41] width 14 height 14
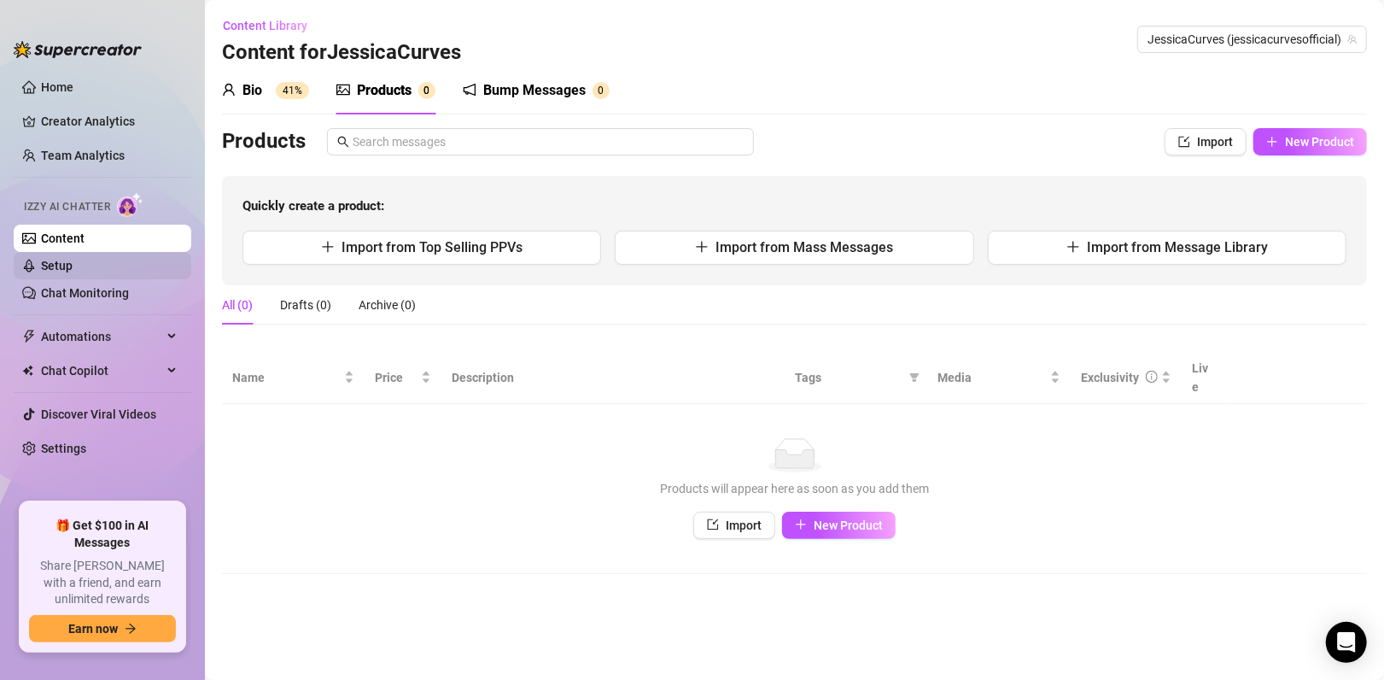
click at [55, 260] on link "Setup" at bounding box center [57, 266] width 32 height 14
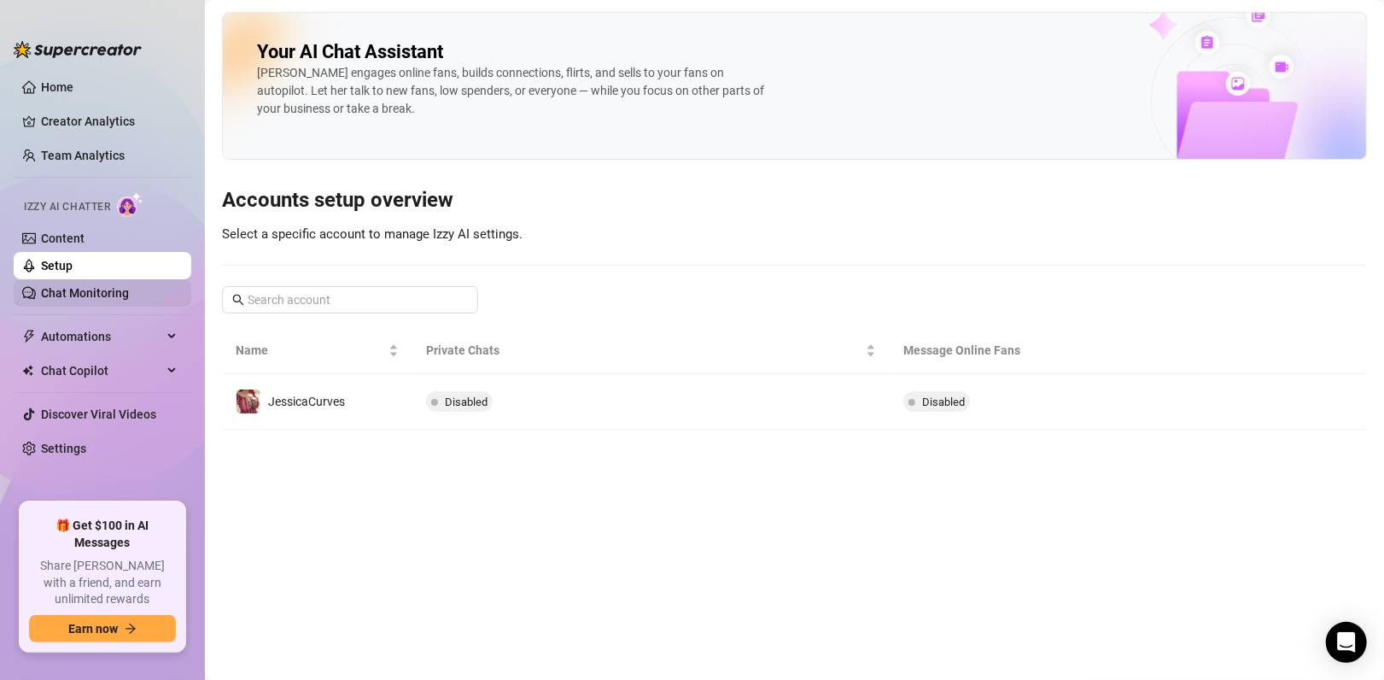
click at [98, 289] on link "Chat Monitoring" at bounding box center [85, 293] width 88 height 14
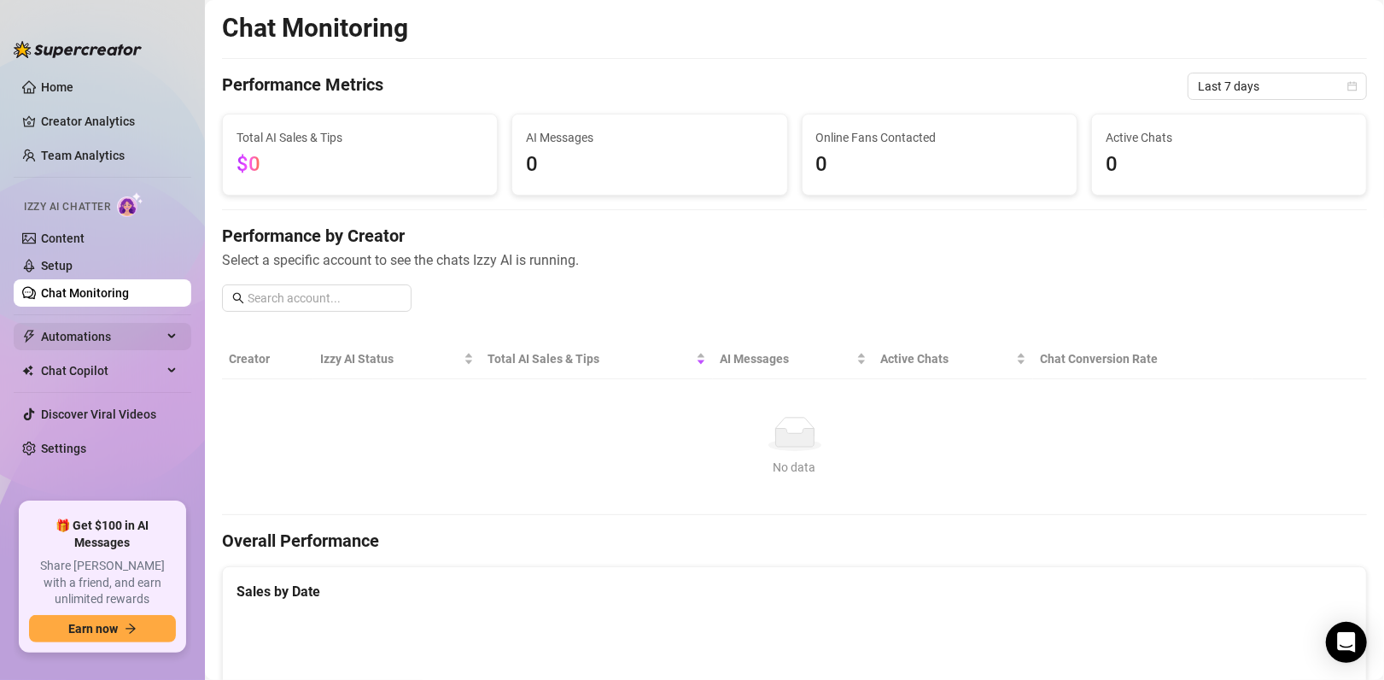
click at [98, 333] on span "Automations" at bounding box center [101, 336] width 121 height 27
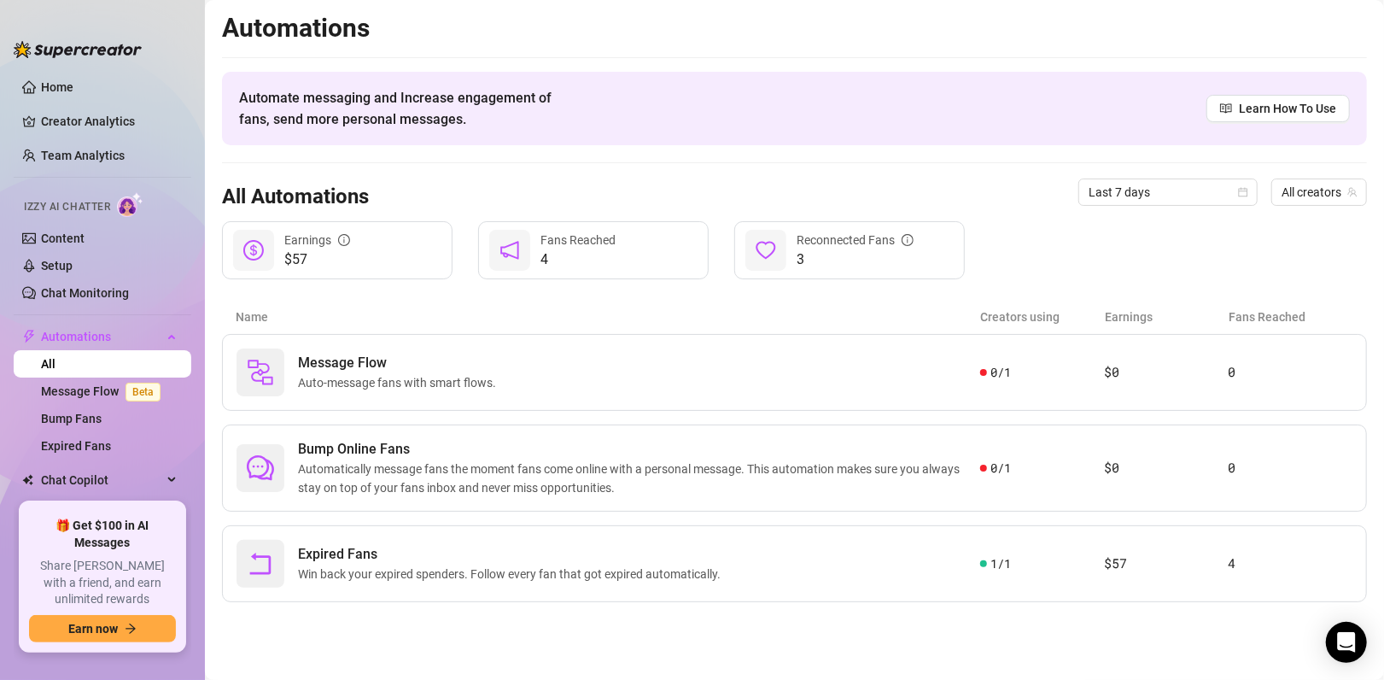
scroll to position [65, 0]
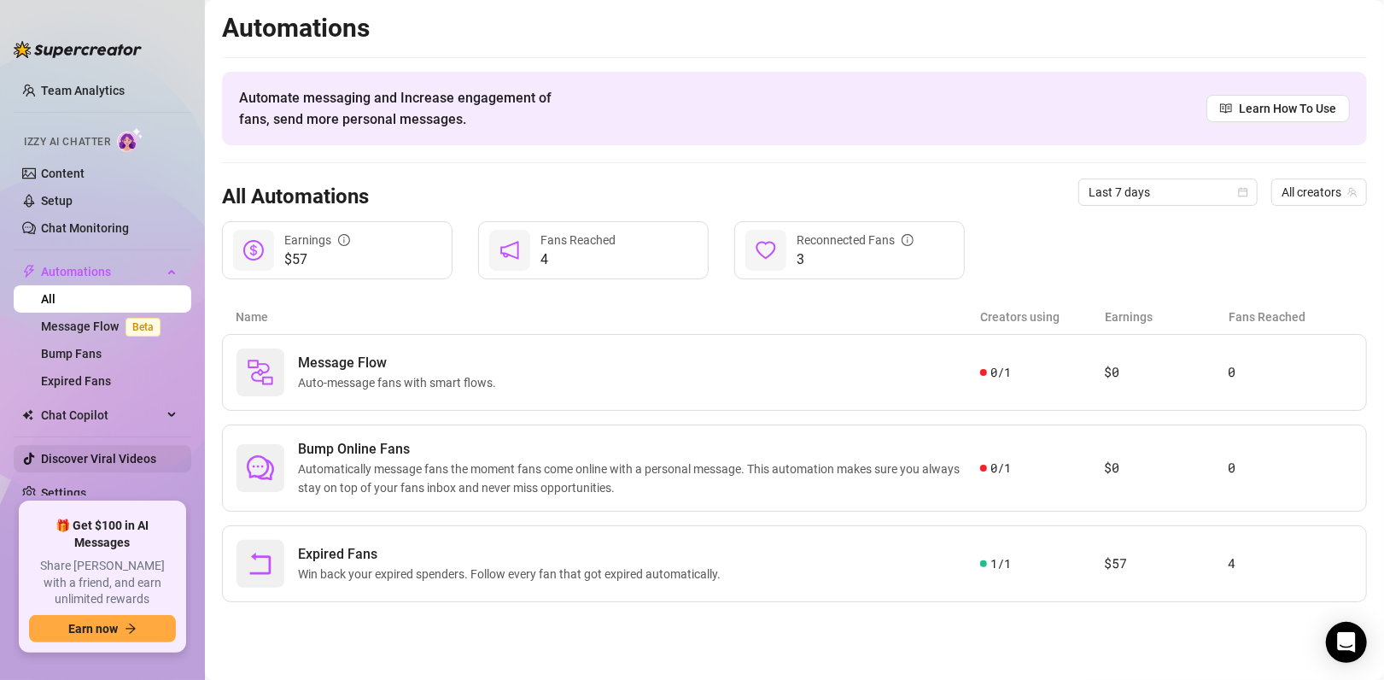
click at [83, 458] on link "Discover Viral Videos" at bounding box center [98, 459] width 115 height 14
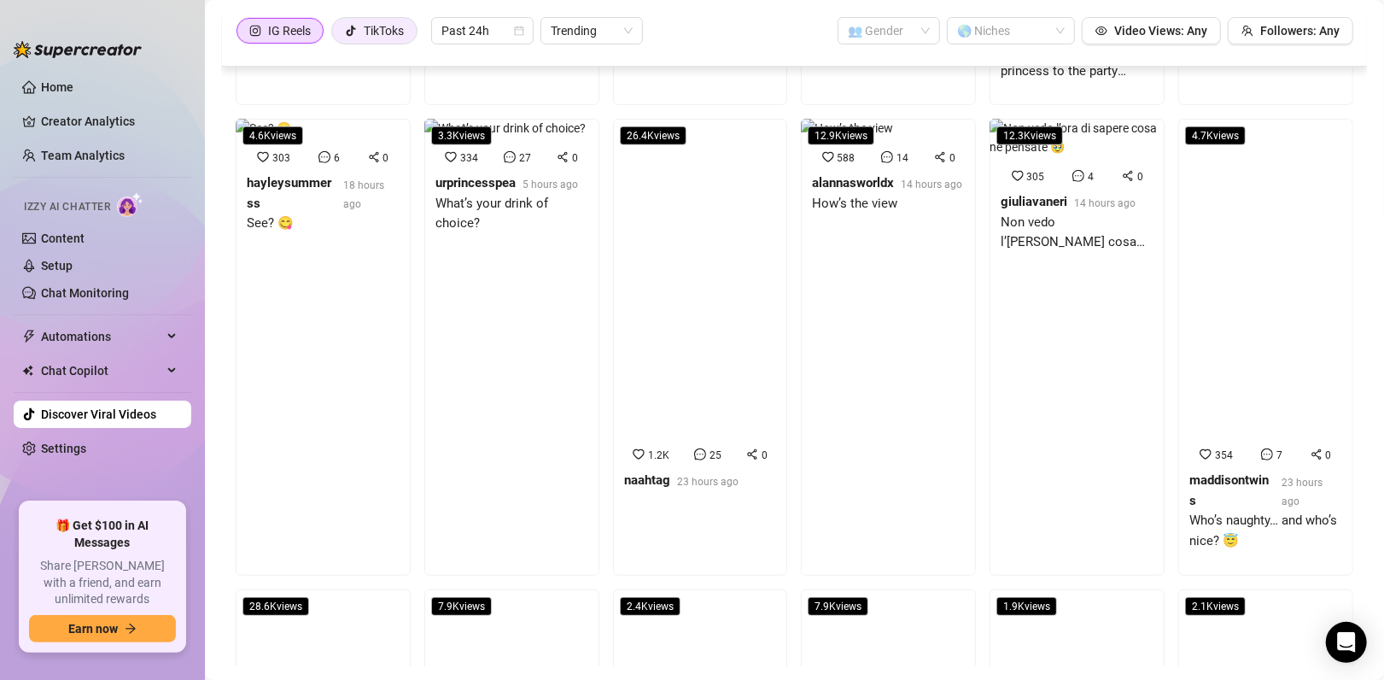
scroll to position [5069, 0]
